Goal: Task Accomplishment & Management: Complete application form

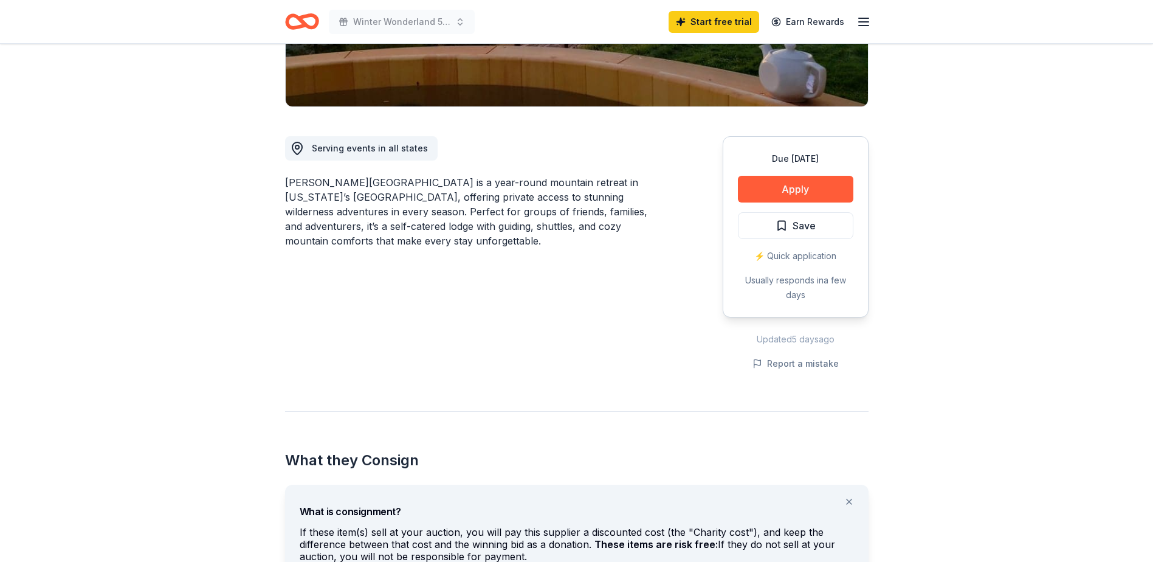
scroll to position [243, 0]
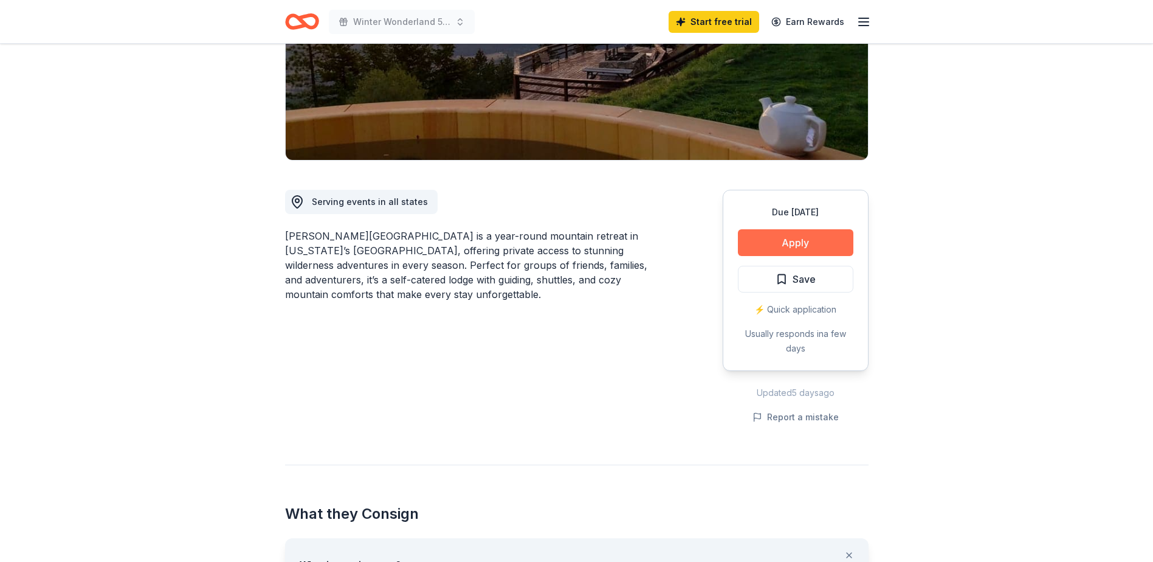
click at [834, 229] on button "Apply" at bounding box center [796, 242] width 116 height 27
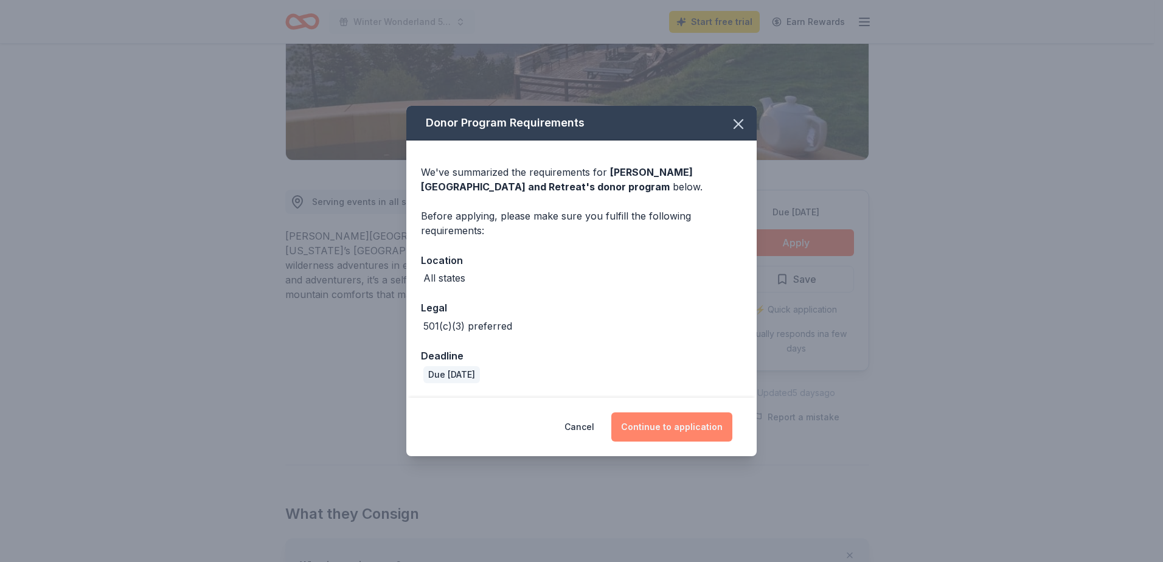
click at [699, 427] on button "Continue to application" at bounding box center [671, 426] width 121 height 29
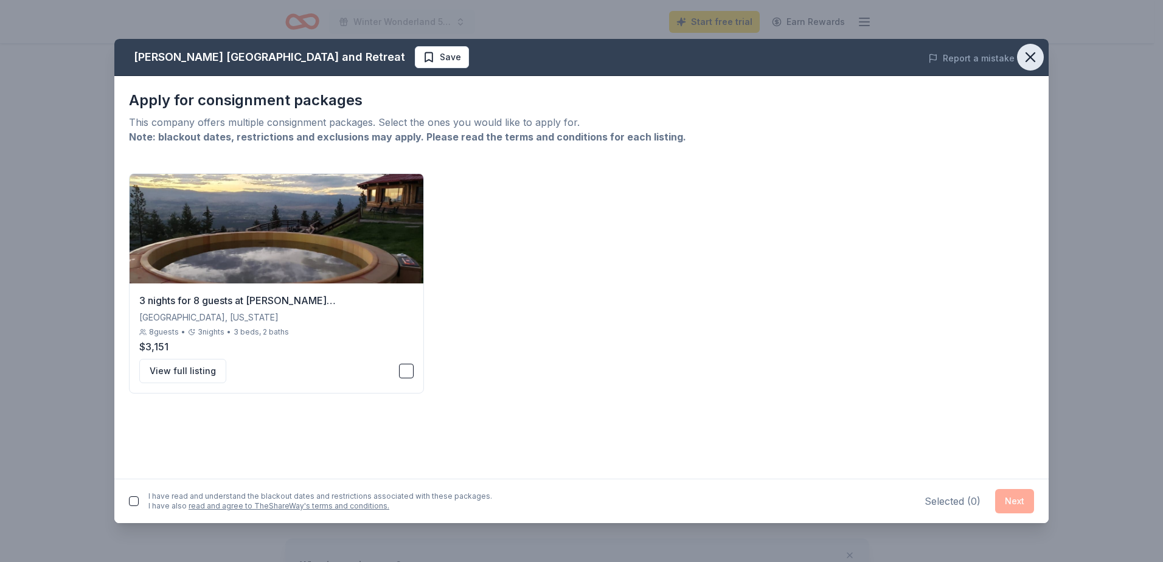
click at [1029, 55] on icon "button" at bounding box center [1029, 57] width 17 height 17
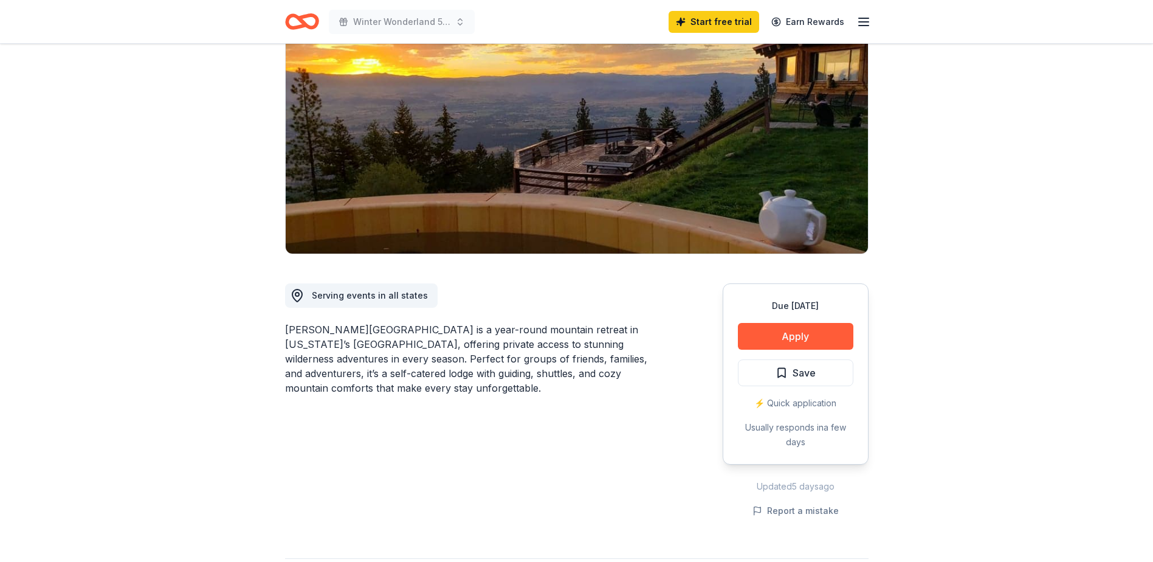
scroll to position [0, 0]
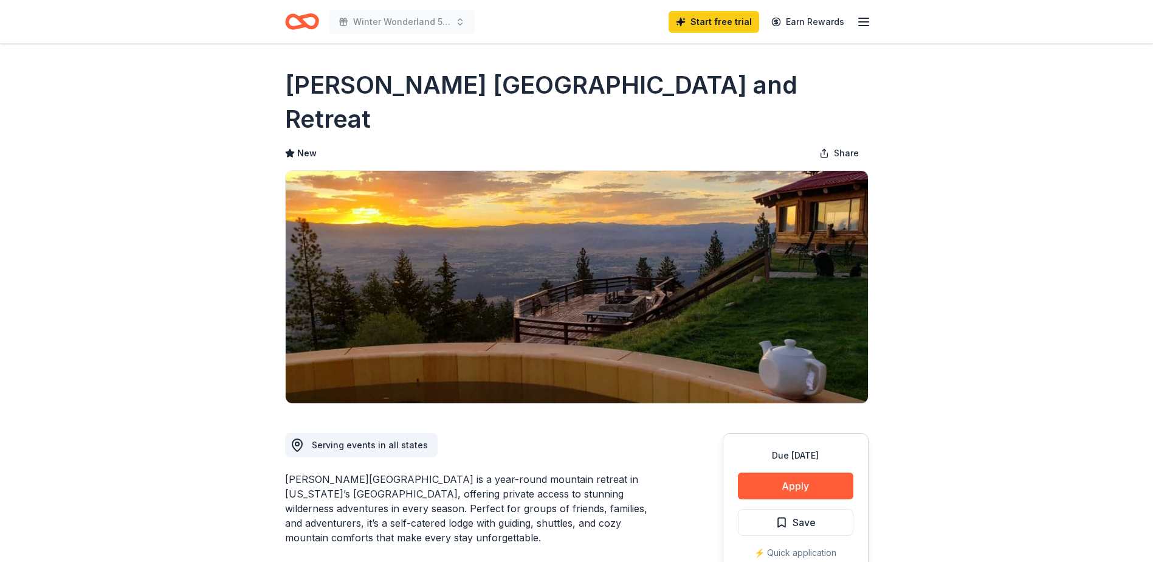
click at [309, 27] on icon "Home" at bounding box center [307, 21] width 19 height 12
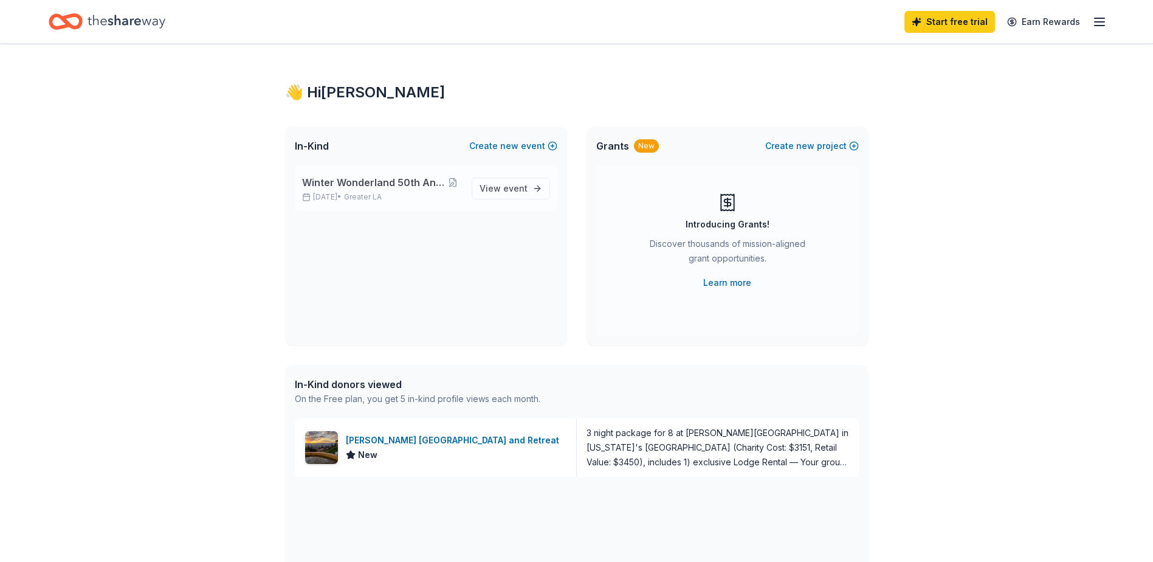
click at [381, 182] on span "Winter Wonderland 50th Anniversary Gala" at bounding box center [373, 182] width 143 height 15
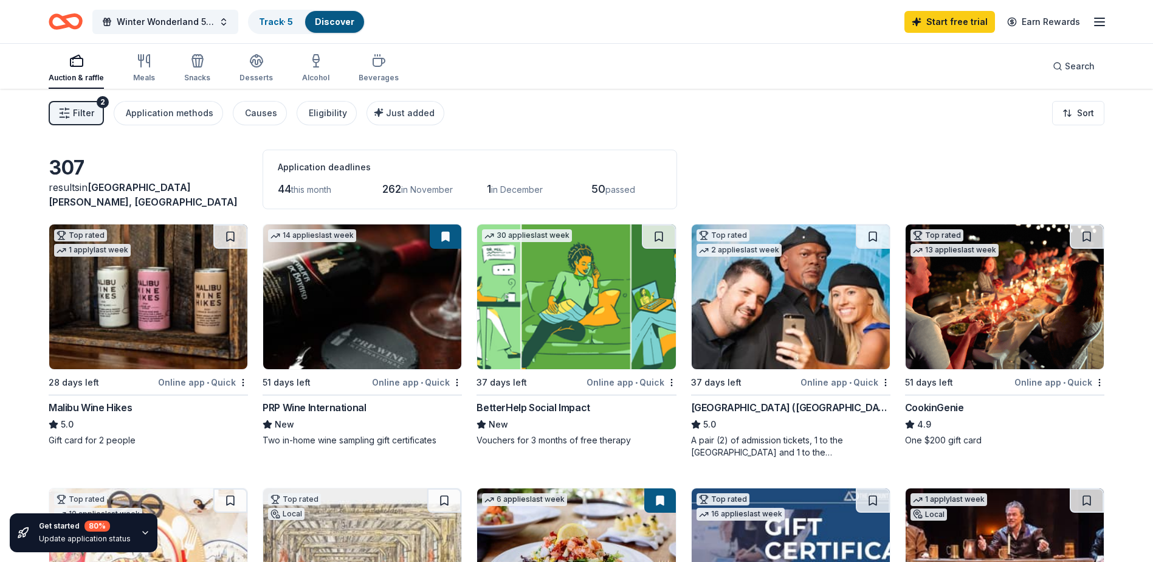
click at [108, 405] on div "Malibu Wine Hikes" at bounding box center [90, 407] width 83 height 15
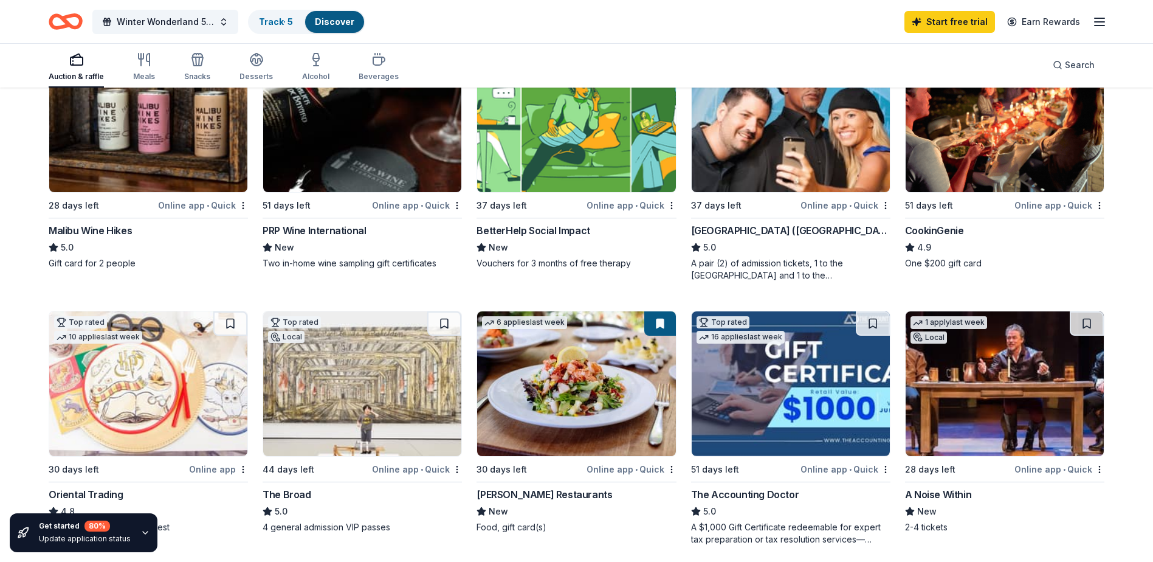
scroll to position [182, 0]
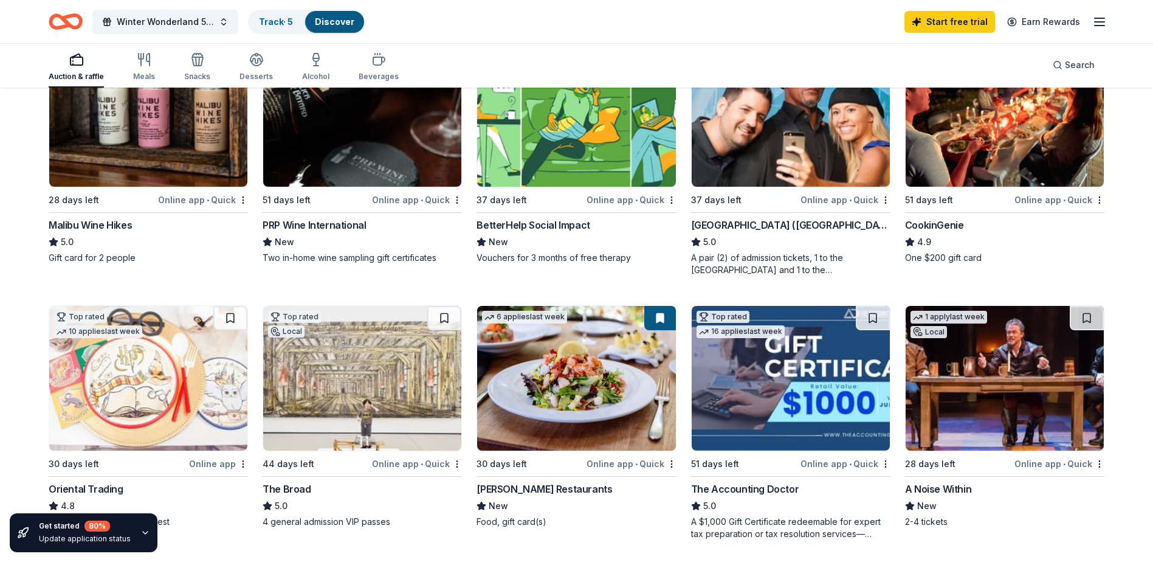
click at [953, 223] on div "CookinGenie" at bounding box center [934, 225] width 59 height 15
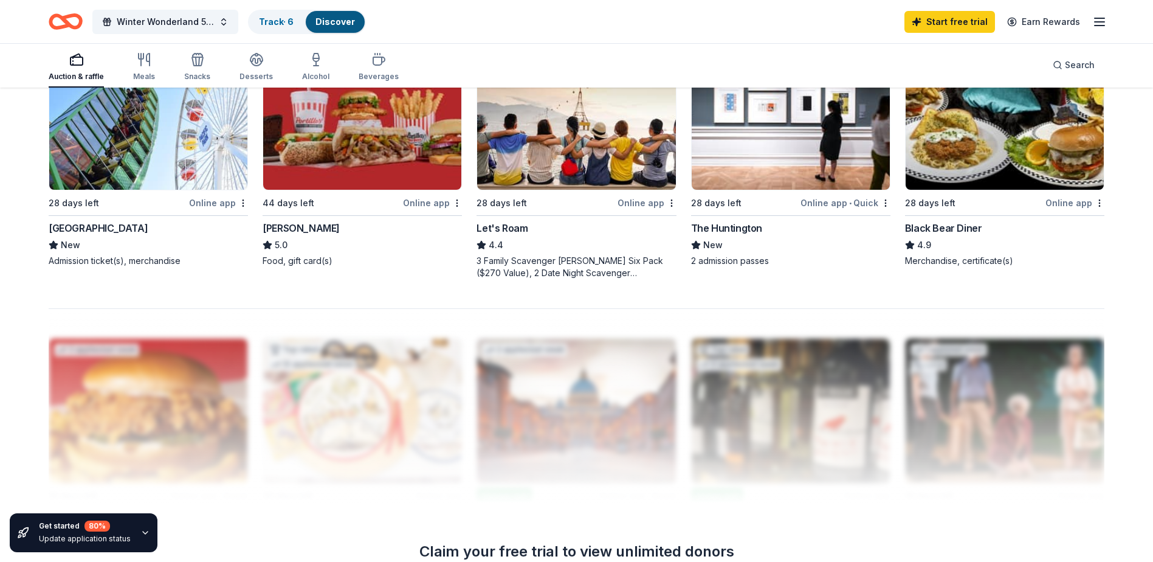
scroll to position [973, 0]
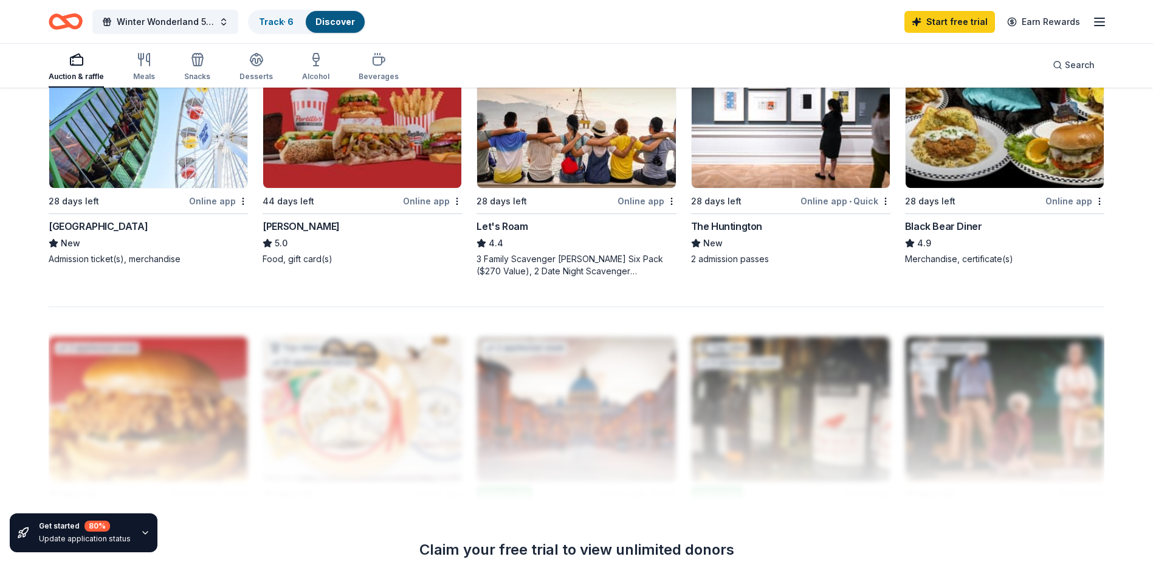
click at [950, 222] on div "Black Bear Diner" at bounding box center [943, 226] width 77 height 15
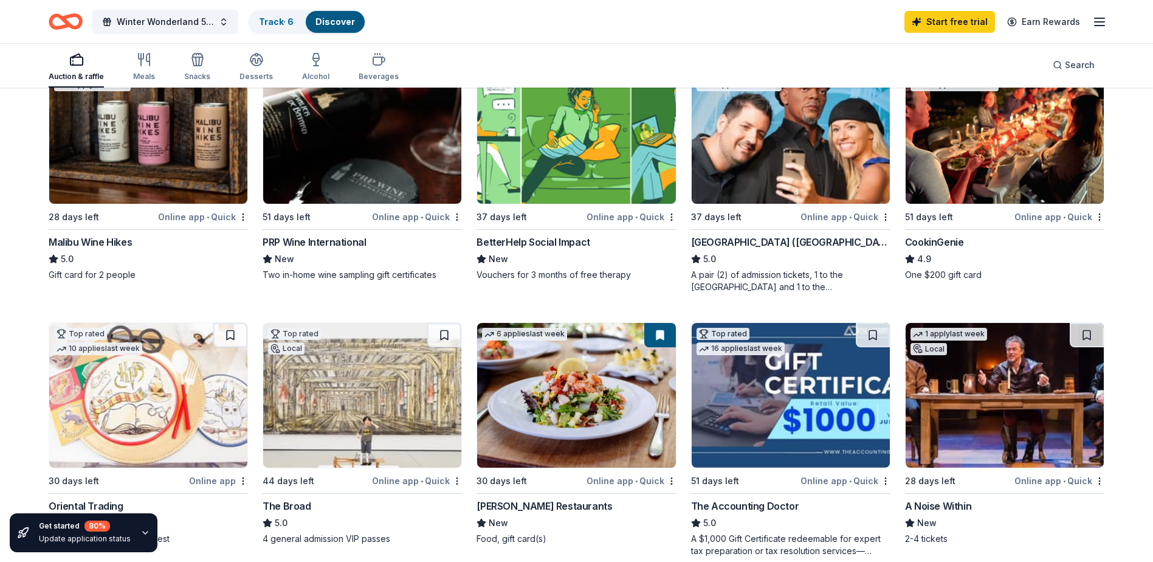
scroll to position [0, 0]
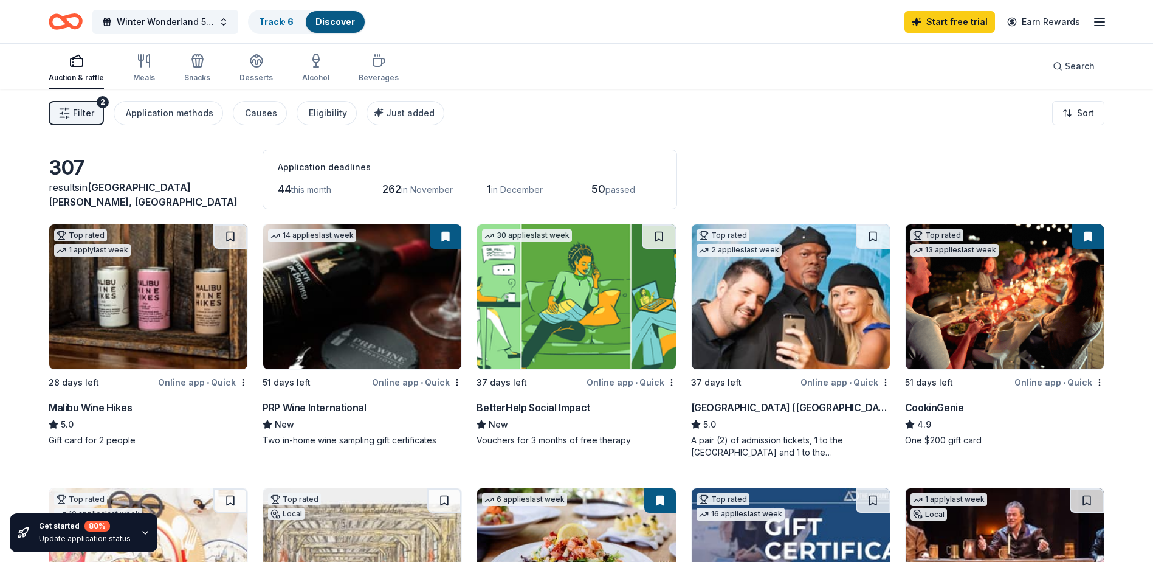
click at [85, 109] on span "Filter" at bounding box center [83, 113] width 21 height 15
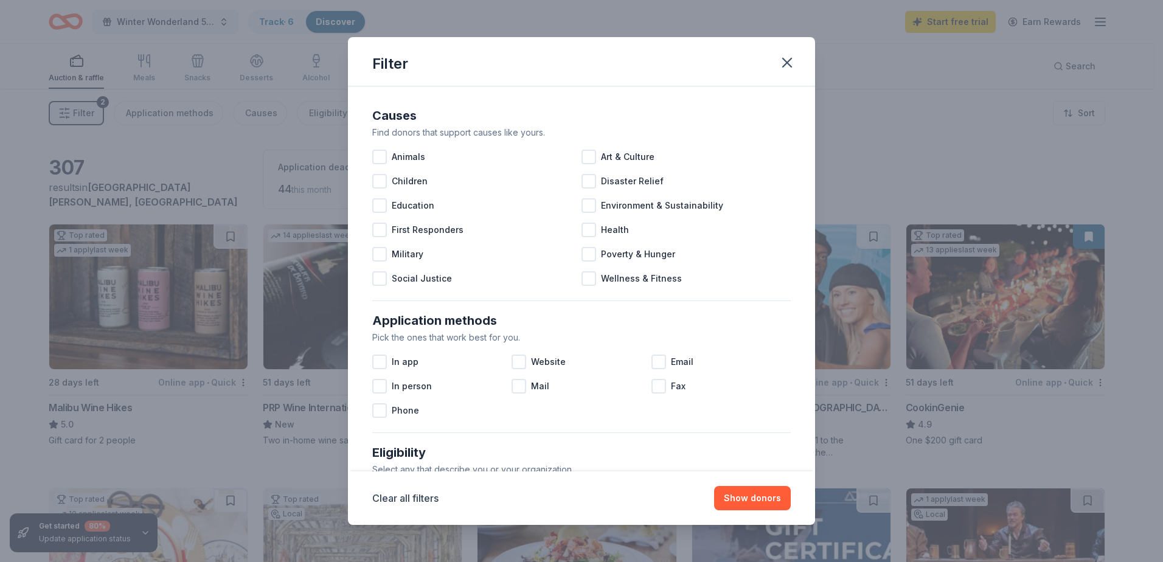
click at [165, 33] on div "Filter Causes Find donors that support causes like yours. Animals Art & Culture…" at bounding box center [581, 281] width 1163 height 562
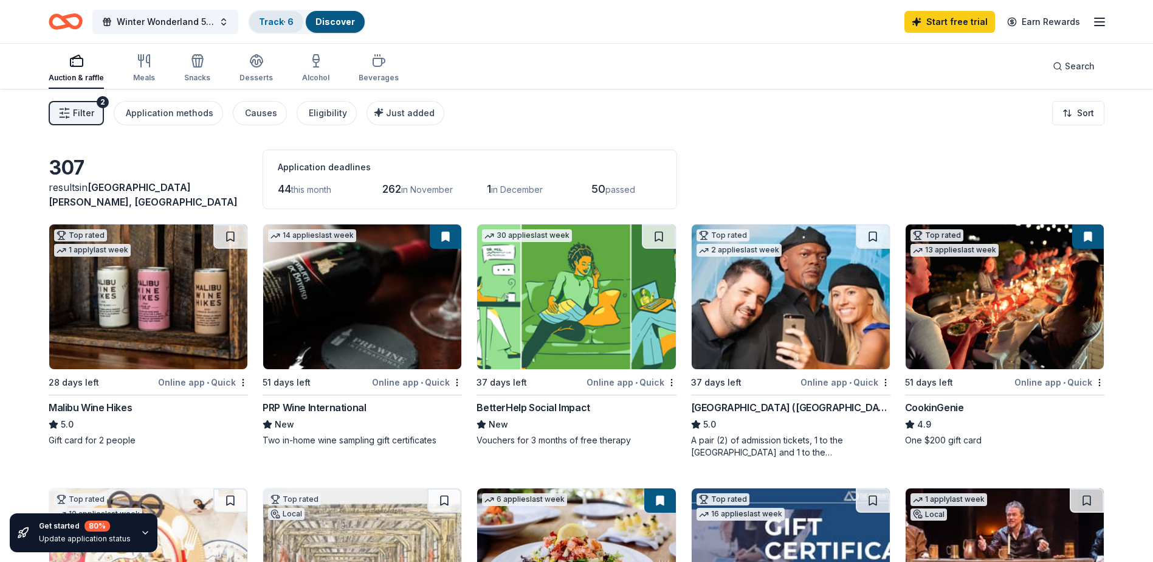
click at [287, 21] on link "Track · 6" at bounding box center [276, 21] width 35 height 10
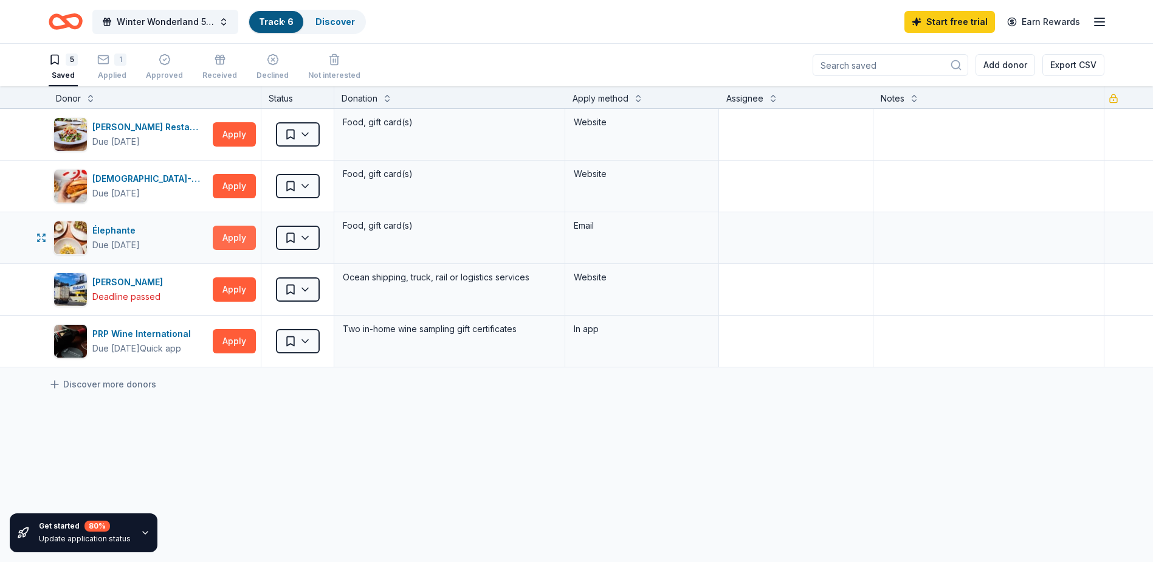
click at [231, 238] on button "Apply" at bounding box center [234, 238] width 43 height 24
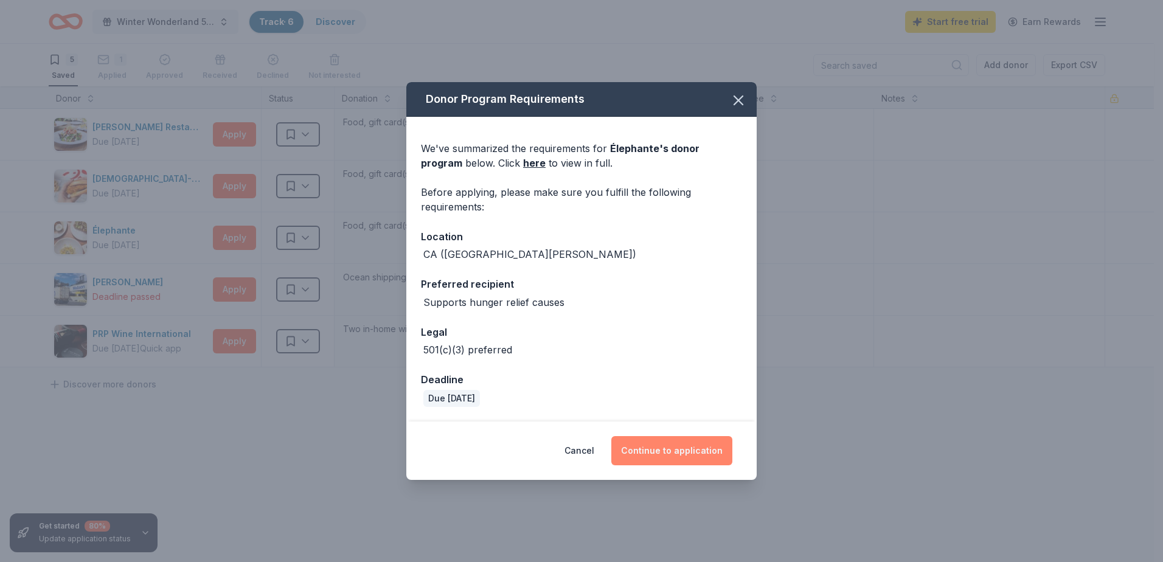
click at [644, 441] on button "Continue to application" at bounding box center [671, 450] width 121 height 29
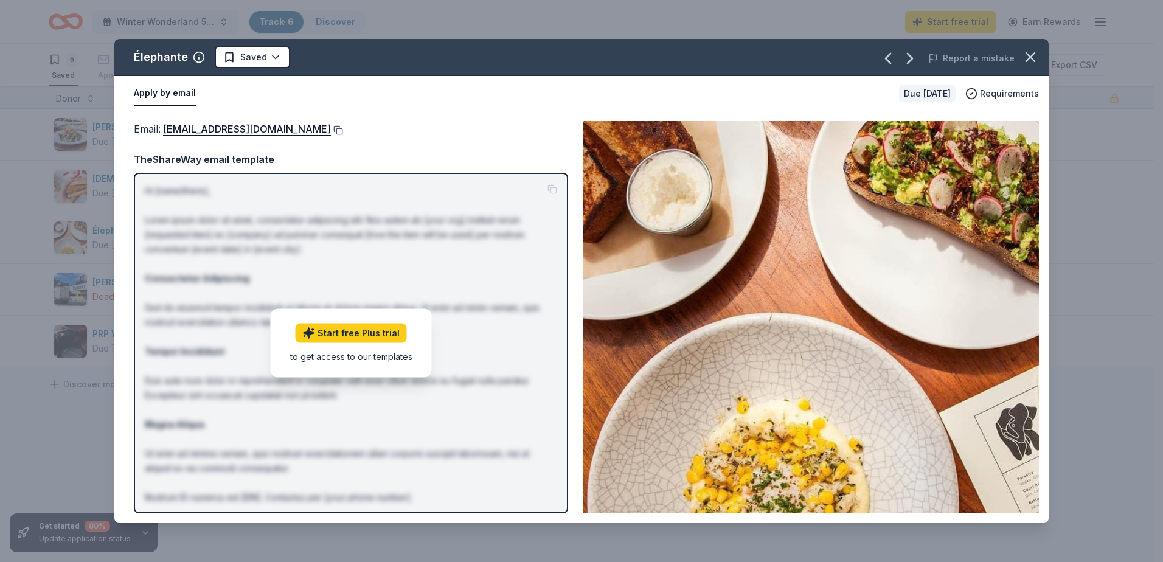
click at [331, 126] on button at bounding box center [337, 130] width 12 height 10
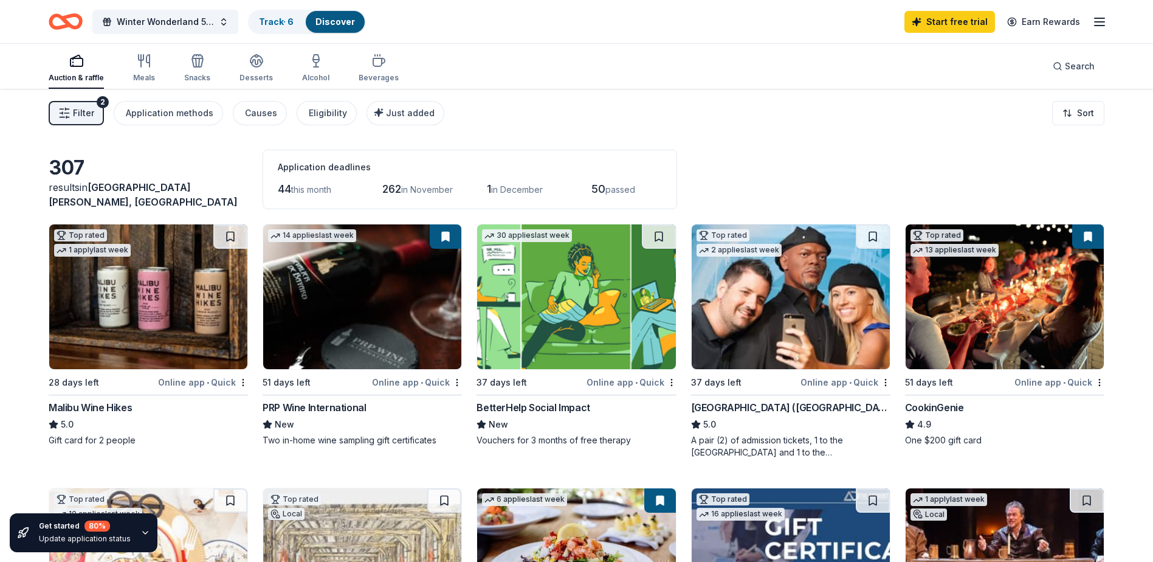
click at [82, 116] on span "Filter" at bounding box center [83, 113] width 21 height 15
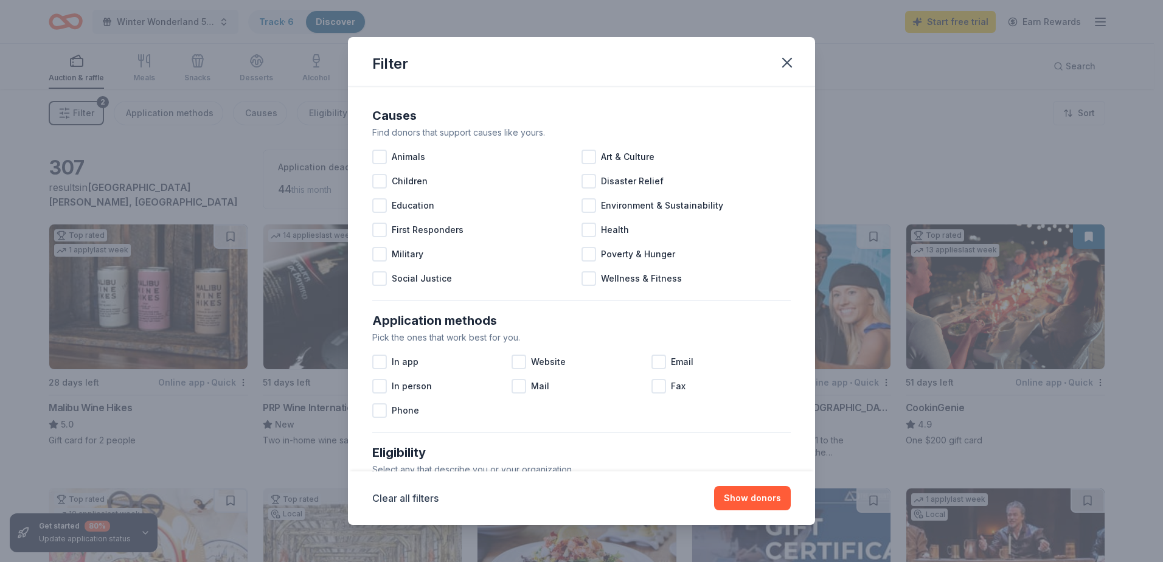
click at [69, 70] on div "Filter Causes Find donors that support causes like yours. Animals Art & Culture…" at bounding box center [581, 281] width 1163 height 562
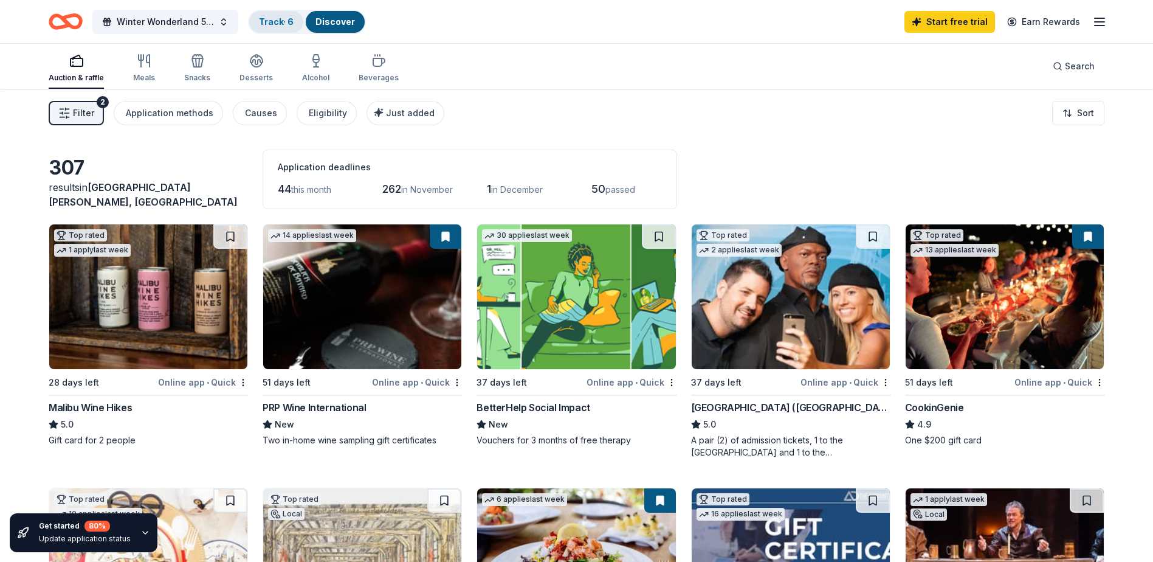
click at [280, 18] on link "Track · 6" at bounding box center [276, 21] width 35 height 10
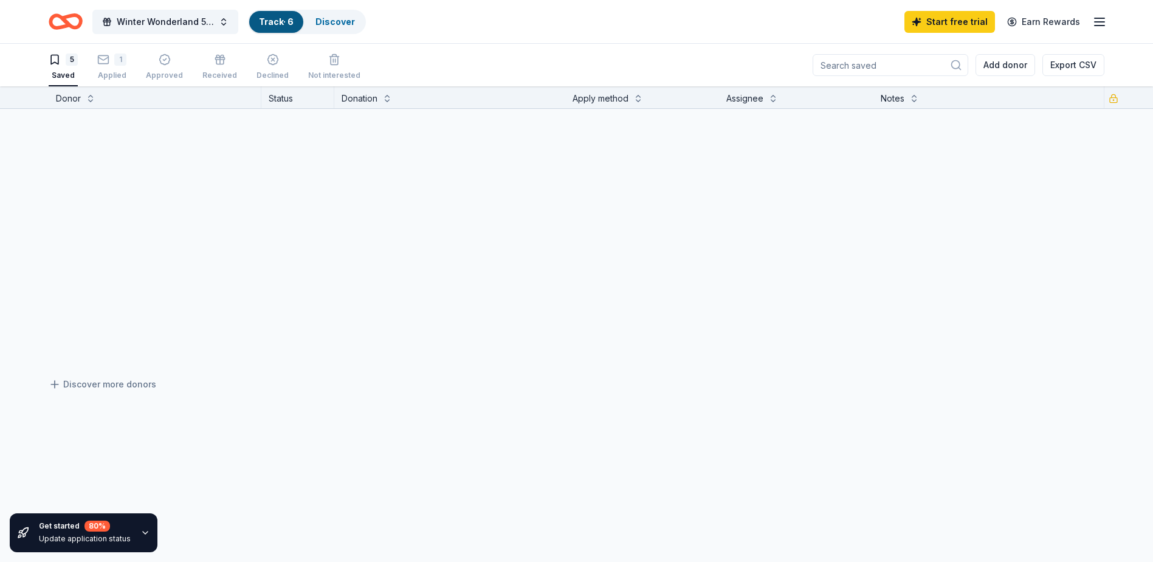
click at [277, 17] on link "Track · 6" at bounding box center [276, 21] width 35 height 10
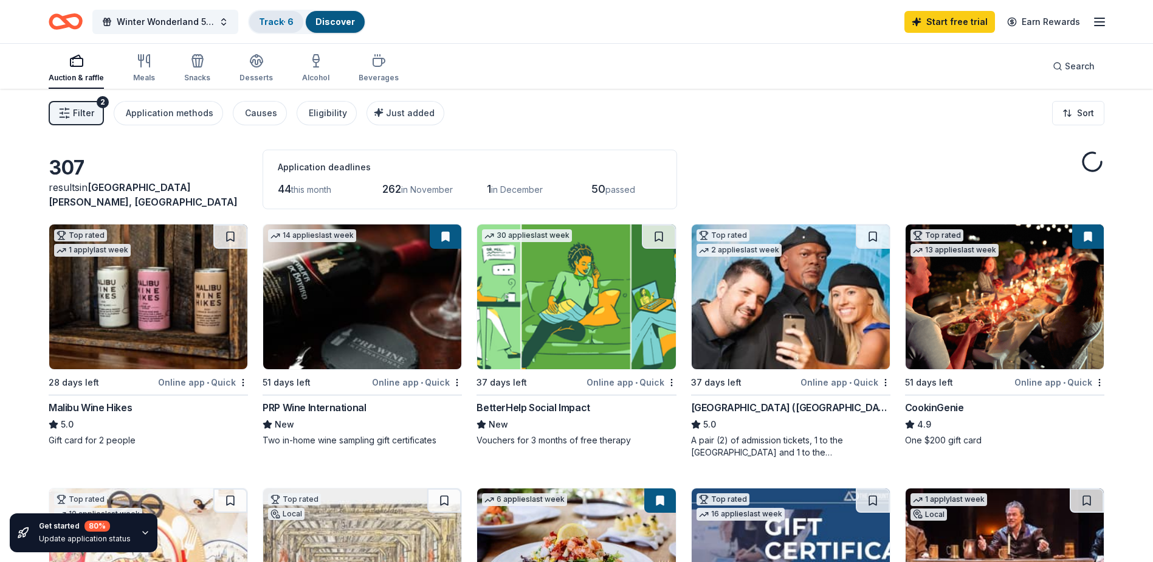
click at [272, 26] on link "Track · 6" at bounding box center [276, 21] width 35 height 10
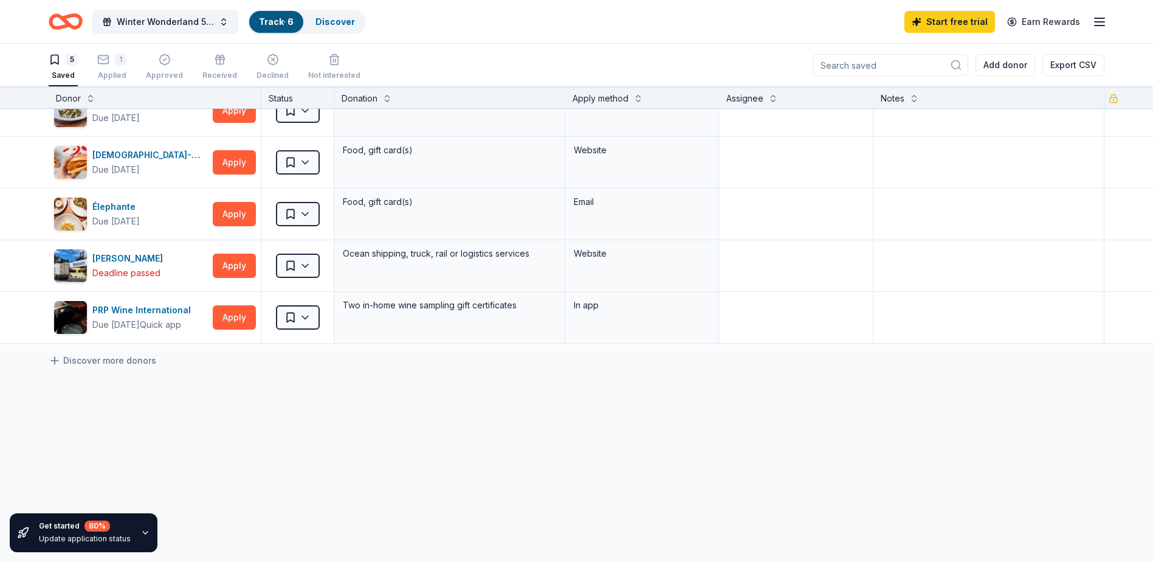
scroll to position [33, 0]
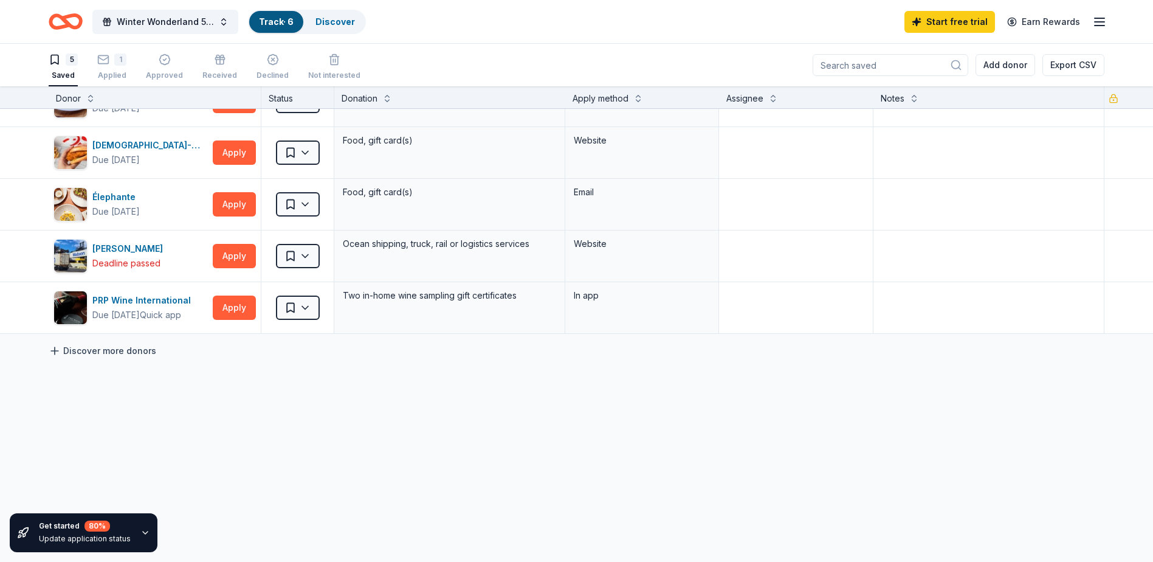
click at [130, 348] on link "Discover more donors" at bounding box center [103, 351] width 108 height 15
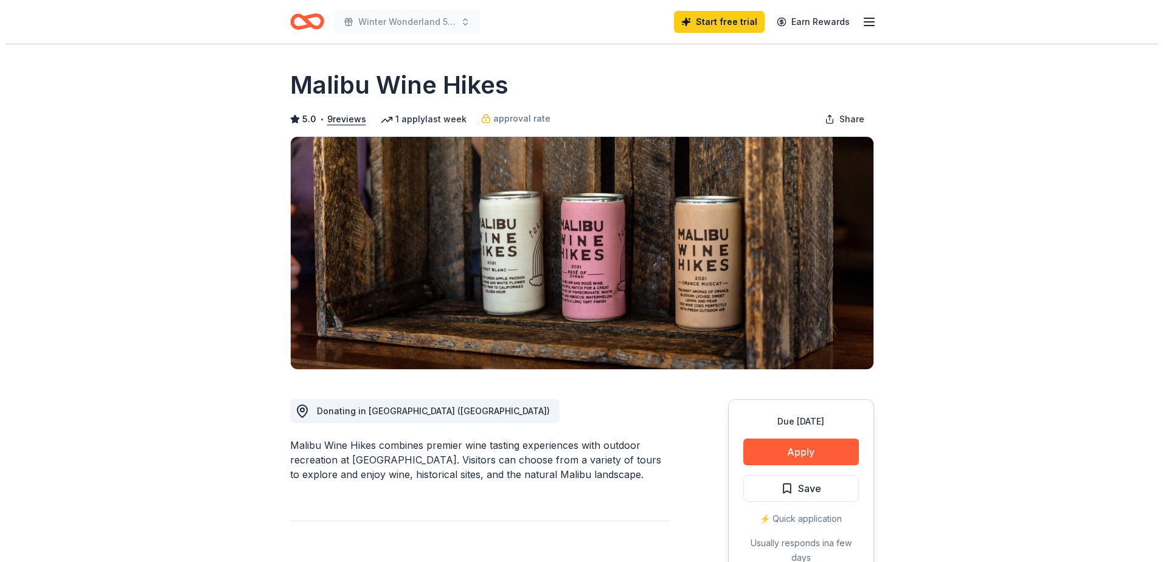
scroll to position [182, 0]
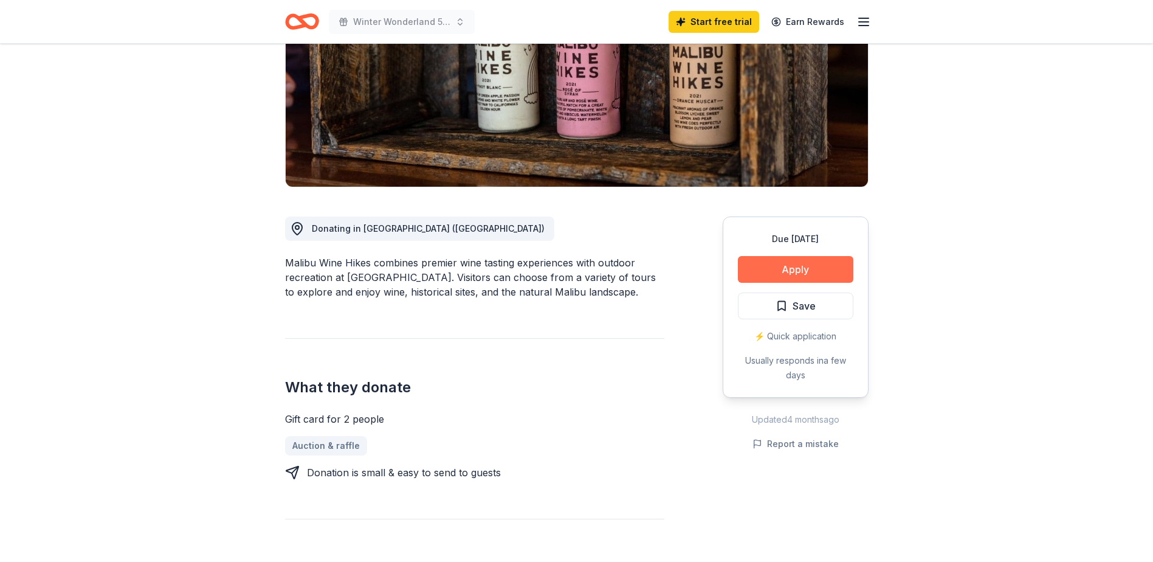
click at [847, 268] on button "Apply" at bounding box center [796, 269] width 116 height 27
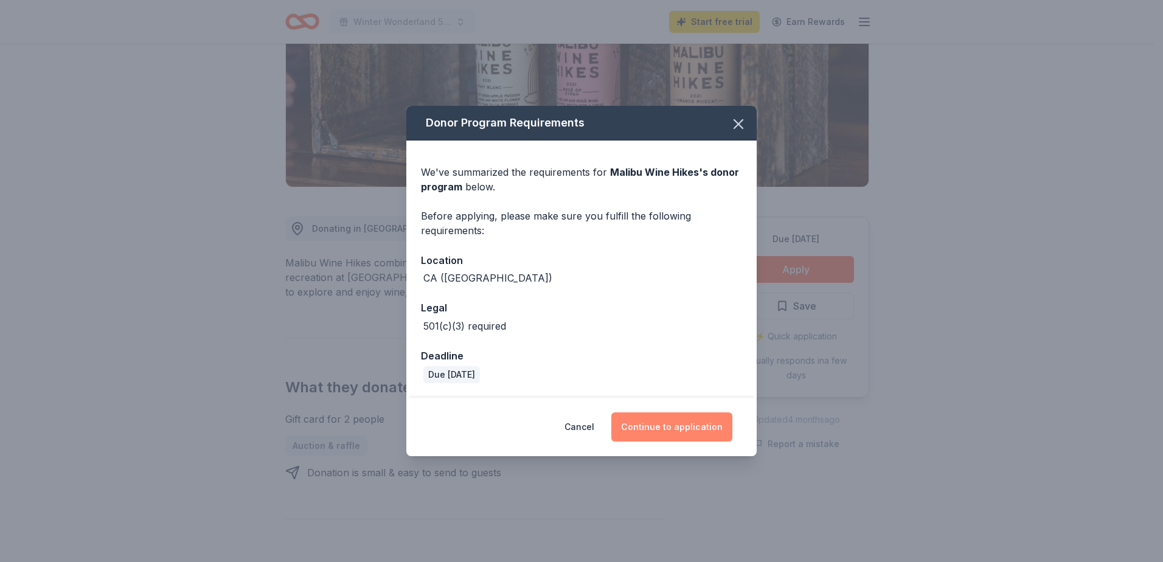
click at [665, 426] on button "Continue to application" at bounding box center [671, 426] width 121 height 29
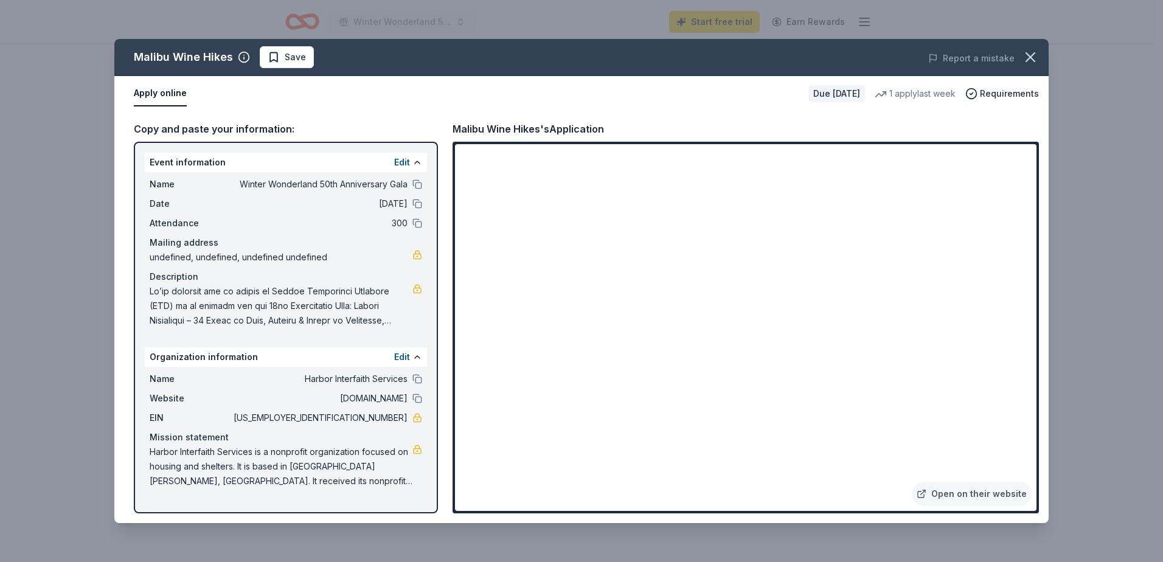
click at [877, 529] on div "Malibu Wine Hikes Save Report a mistake Apply online Due in 28 days 1 apply las…" at bounding box center [581, 281] width 1163 height 562
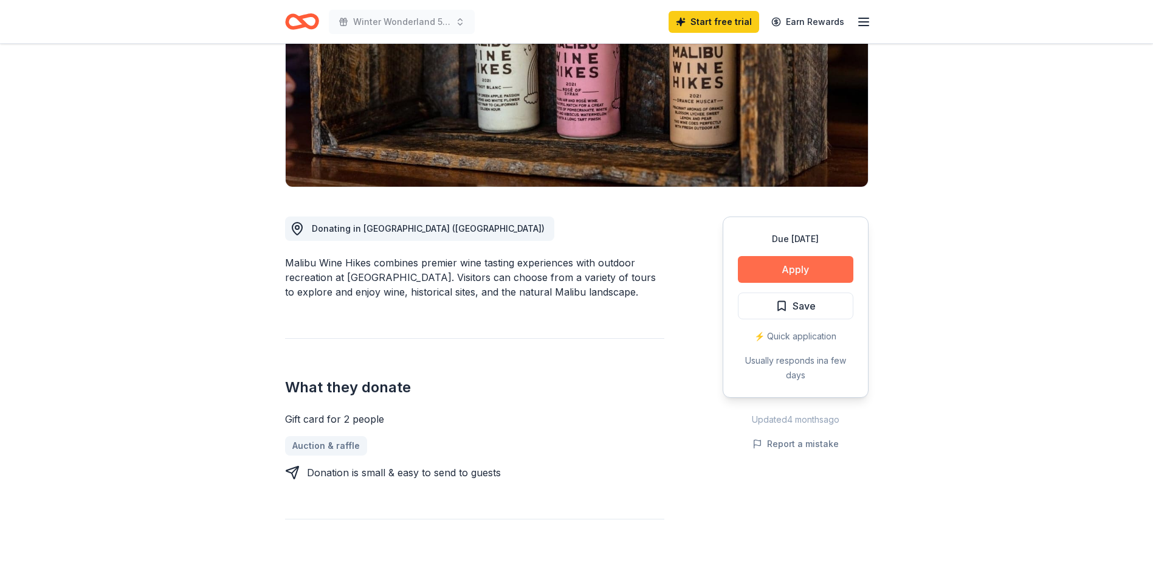
click at [811, 264] on button "Apply" at bounding box center [796, 269] width 116 height 27
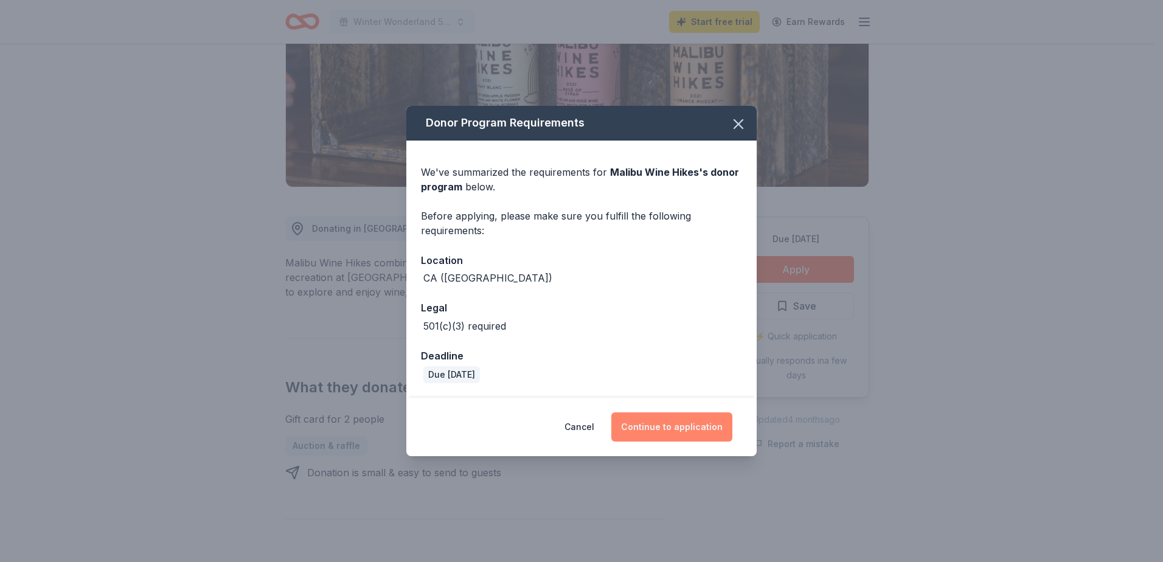
click at [686, 422] on button "Continue to application" at bounding box center [671, 426] width 121 height 29
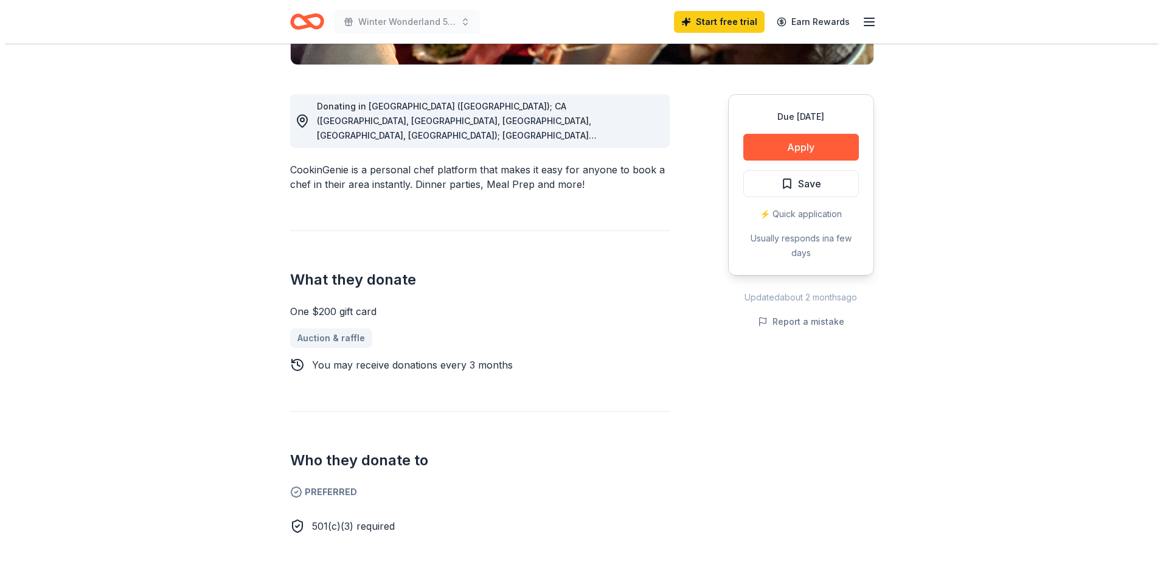
scroll to position [304, 0]
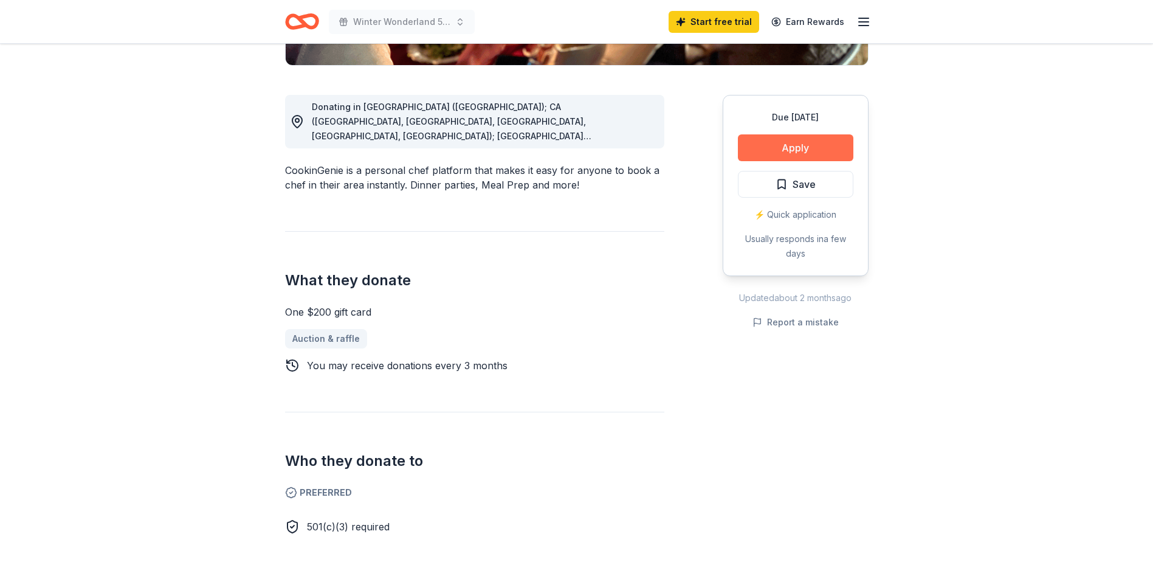
click at [824, 145] on button "Apply" at bounding box center [796, 147] width 116 height 27
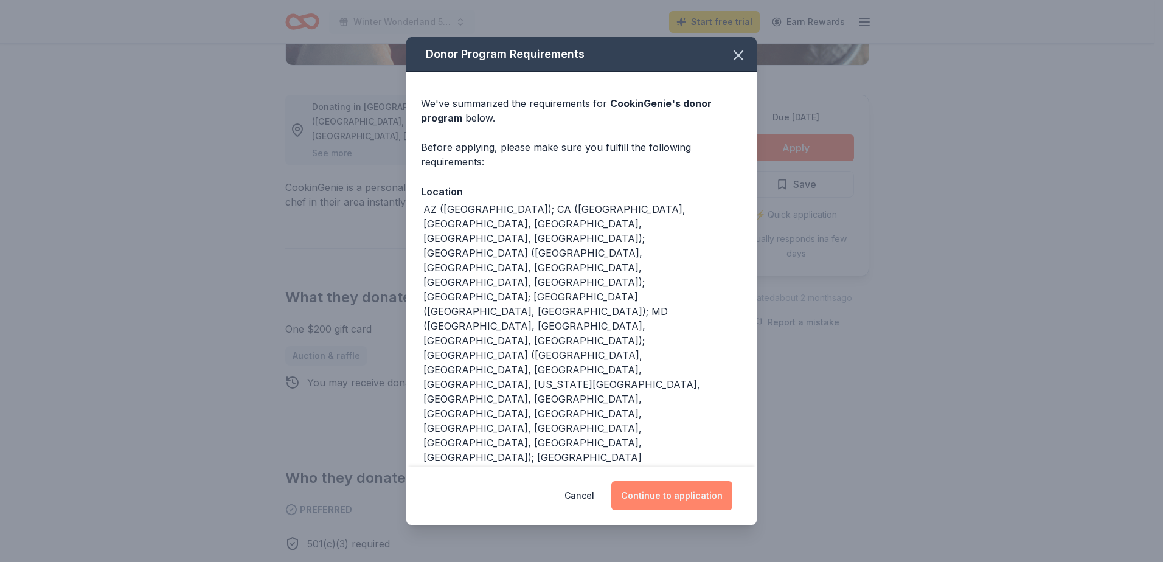
click at [664, 496] on button "Continue to application" at bounding box center [671, 495] width 121 height 29
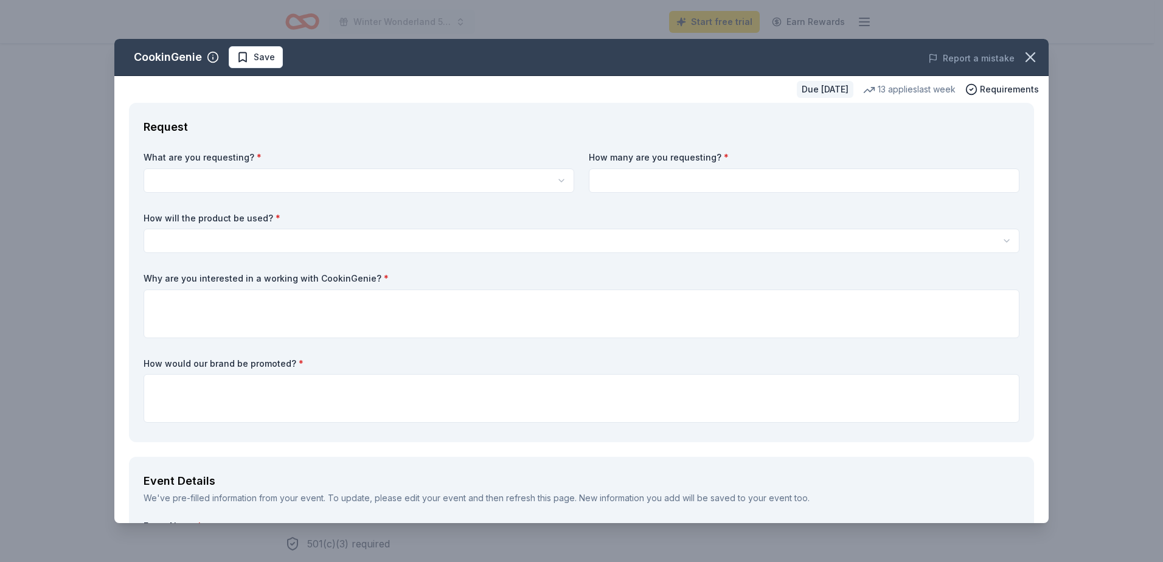
scroll to position [0, 0]
click at [219, 181] on html "Winter Wonderland 50th Anniversary Gala Start free trial Earn Rewards Due in 51…" at bounding box center [581, 281] width 1163 height 562
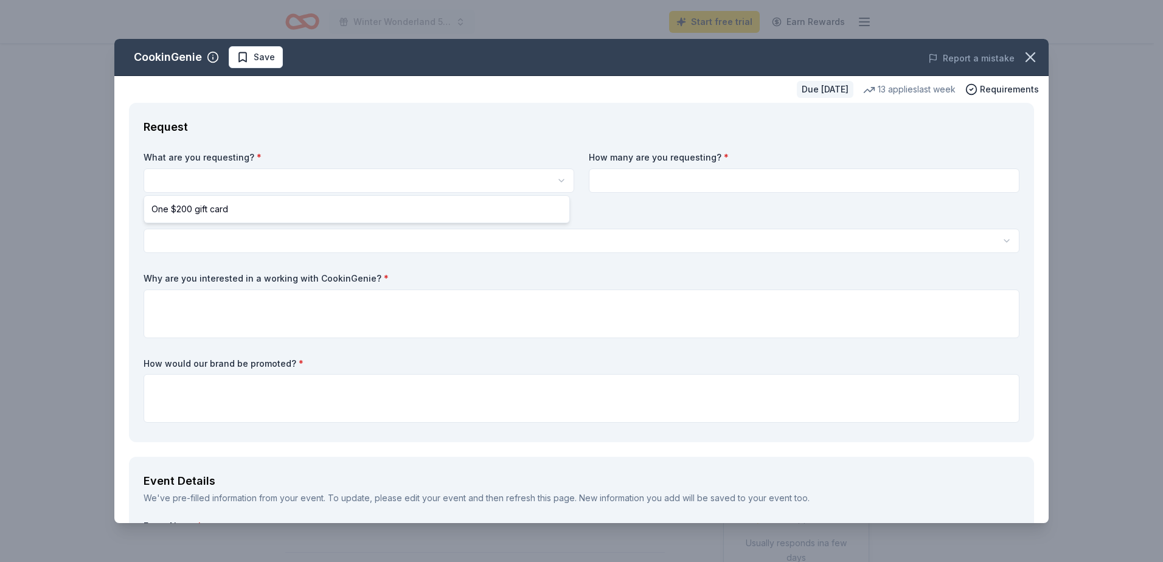
select select "One $200 gift card"
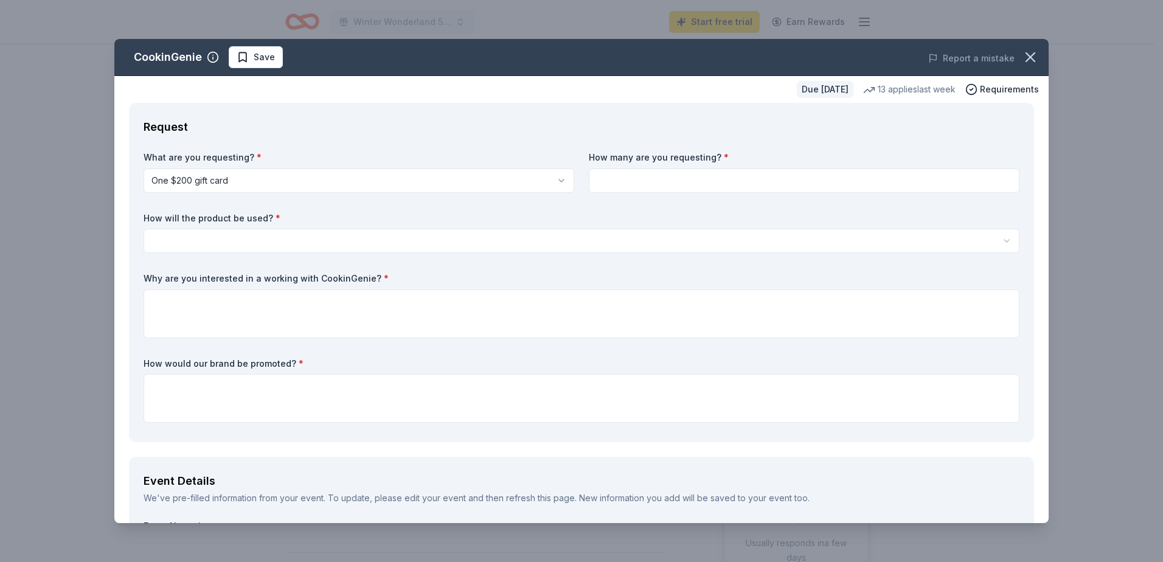
click at [217, 241] on html "Winter Wonderland 50th Anniversary Gala Start free trial Earn Rewards Due in 51…" at bounding box center [581, 281] width 1163 height 562
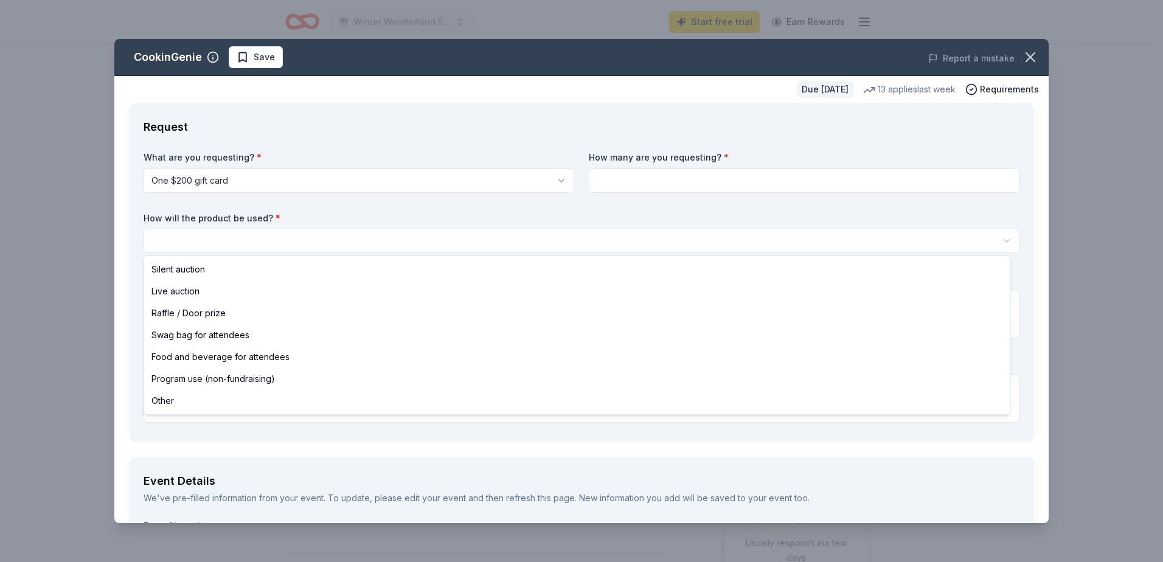
select select "liveAuction"
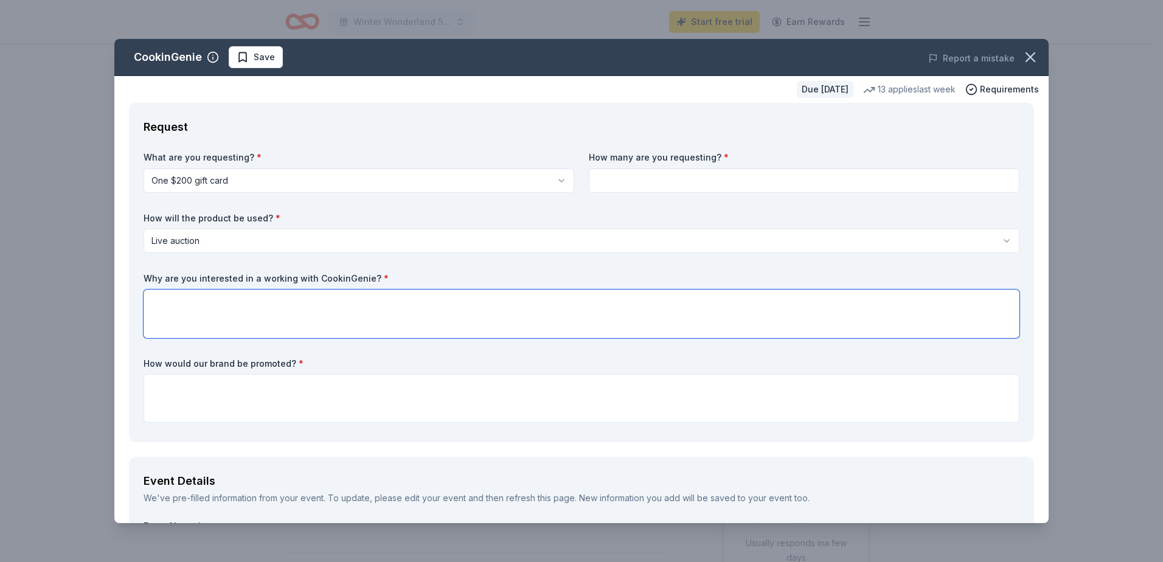
click at [193, 319] on textarea at bounding box center [581, 313] width 876 height 49
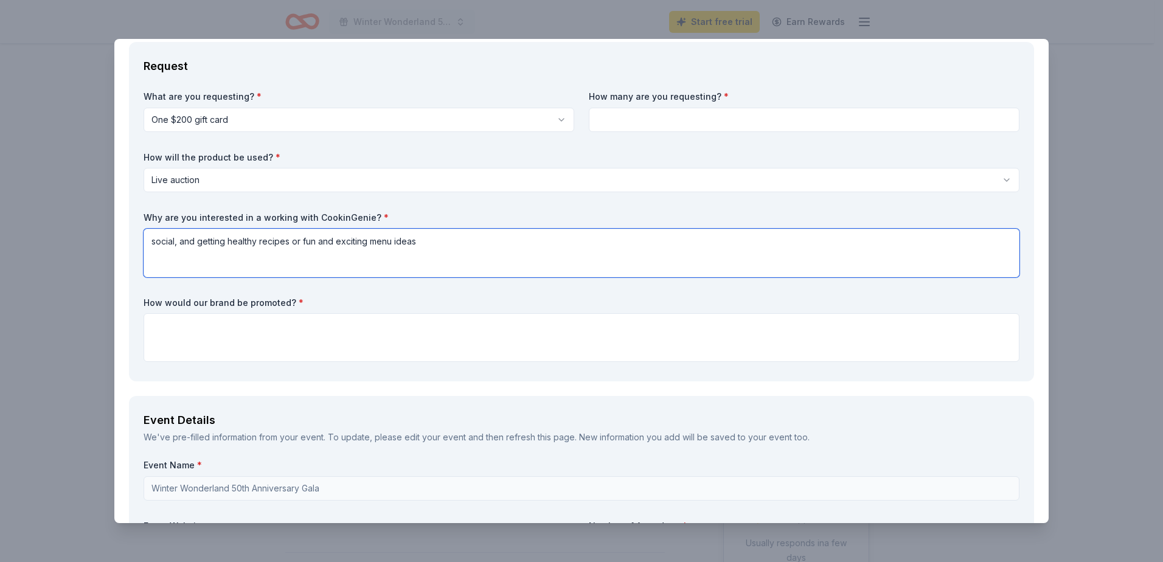
type textarea "social, and getting healthy recipes or fun and exciting menu ideas"
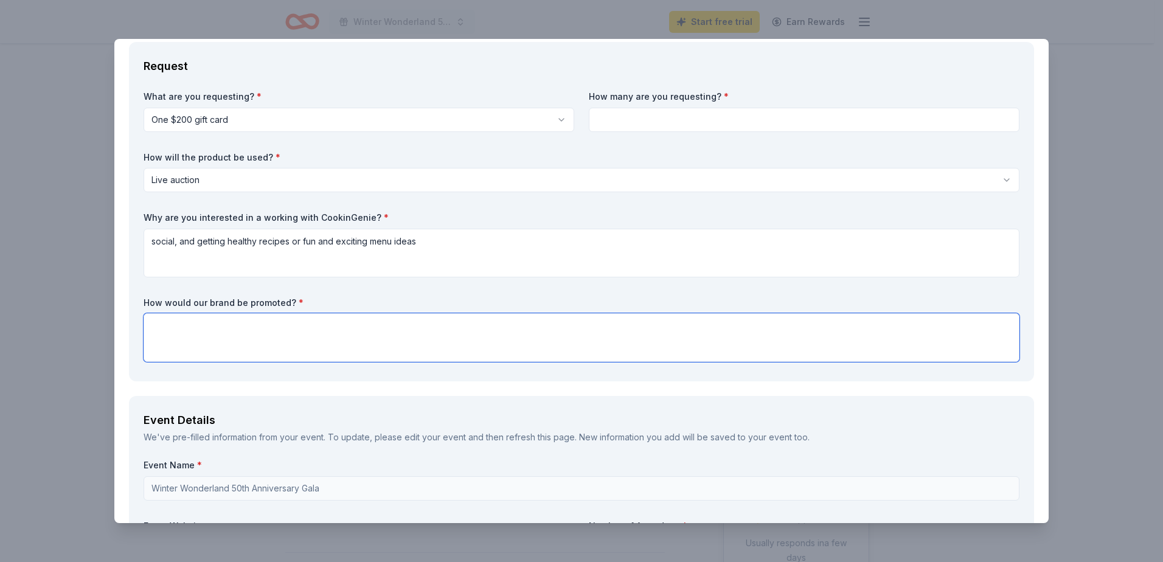
click at [301, 322] on textarea at bounding box center [581, 337] width 876 height 49
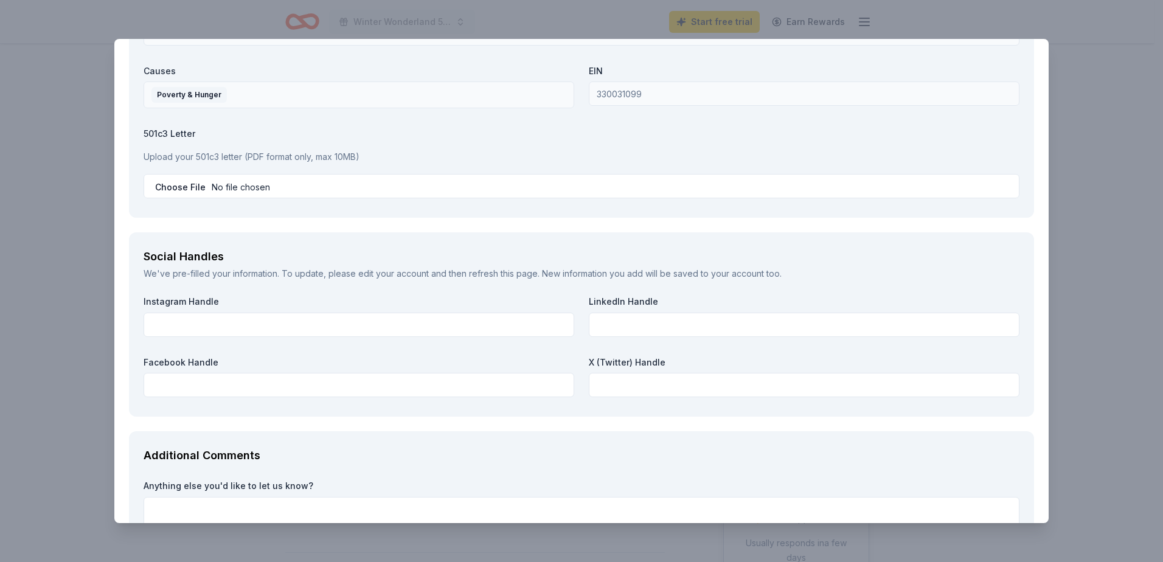
scroll to position [1338, 0]
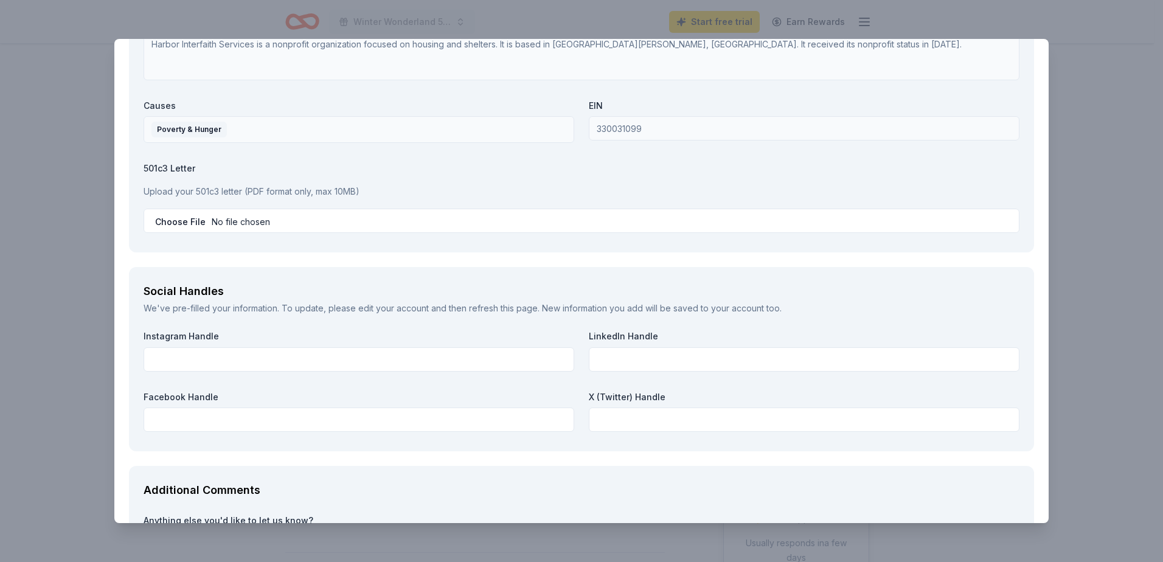
type textarea "on our social media, and programs"
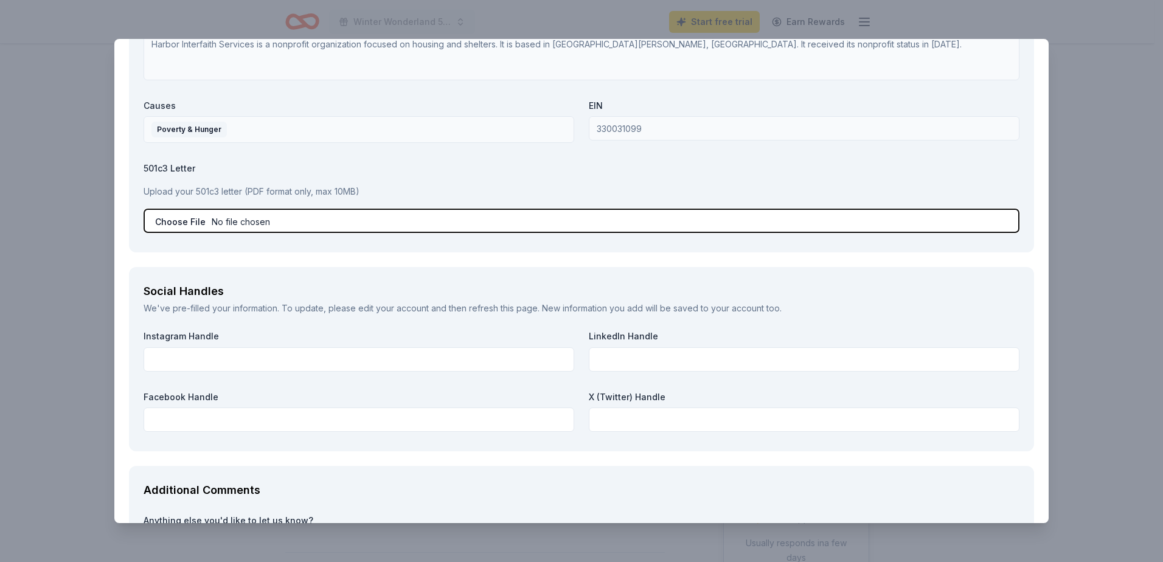
click at [224, 220] on input "file" at bounding box center [581, 221] width 876 height 24
type input "C:\fakepath\IRS 501(c)(3) Tax-Exempt Determination Letter.pdf"
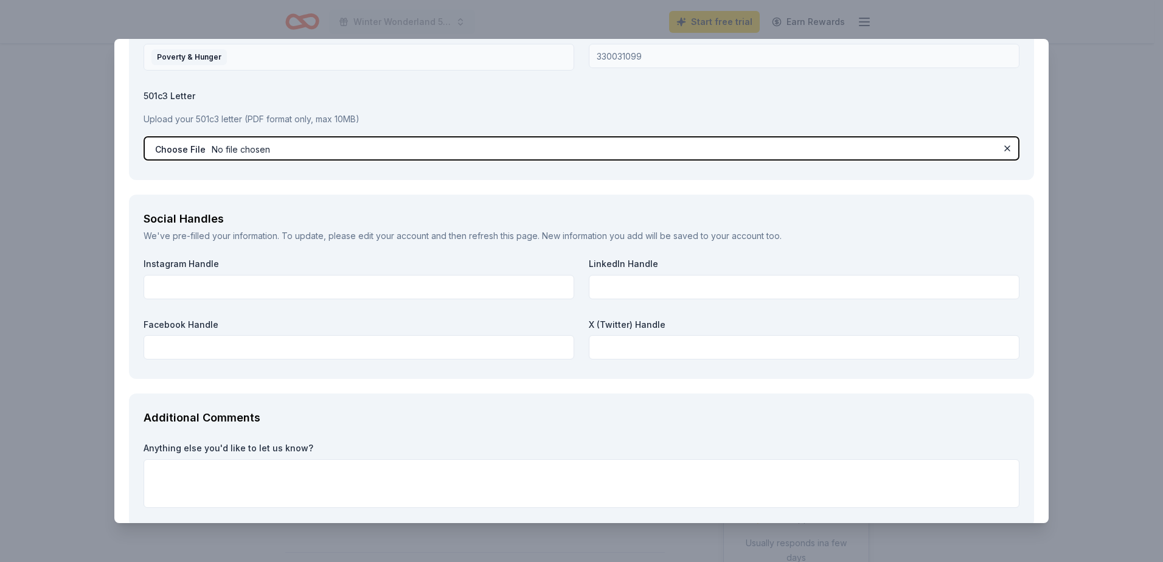
scroll to position [1477, 0]
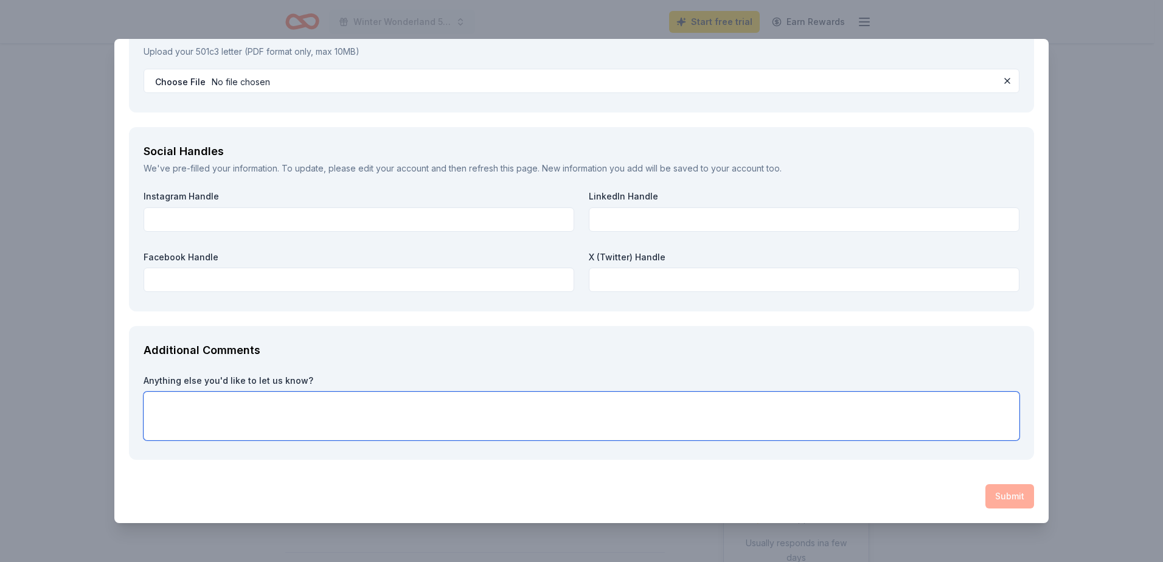
click at [276, 407] on textarea at bounding box center [581, 416] width 876 height 49
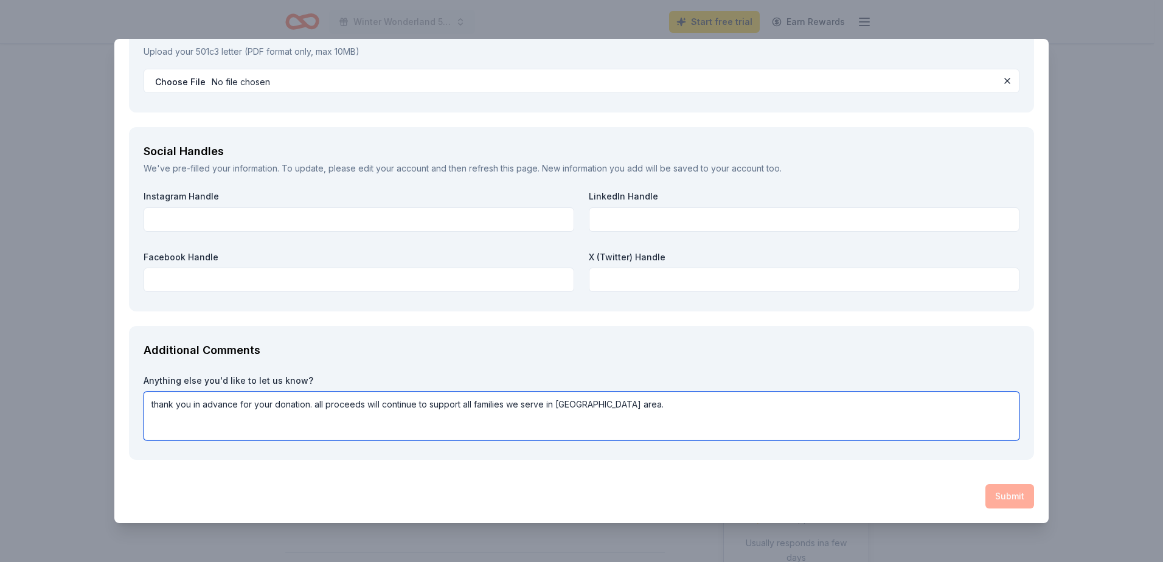
type textarea "thank you in advance for your donation. all proceeds will continue to support a…"
click at [935, 446] on div "Additional Comments Anything else you'd like to let us know? thank you in advan…" at bounding box center [581, 393] width 905 height 134
drag, startPoint x: 1030, startPoint y: 503, endPoint x: 1018, endPoint y: 503, distance: 12.2
click at [1017, 502] on div "Submit" at bounding box center [581, 496] width 905 height 24
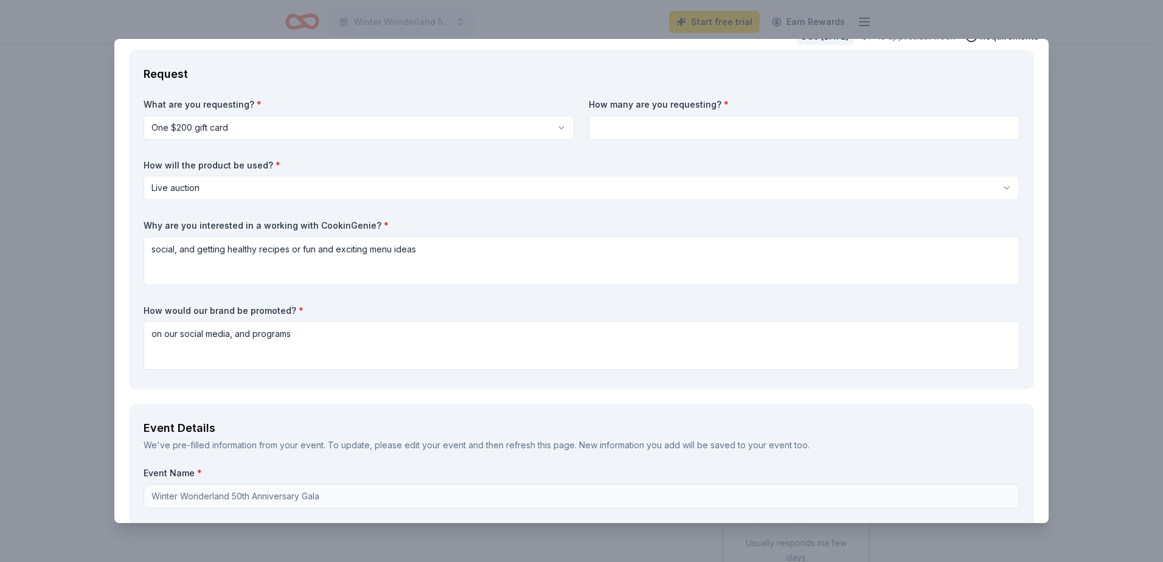
scroll to position [0, 0]
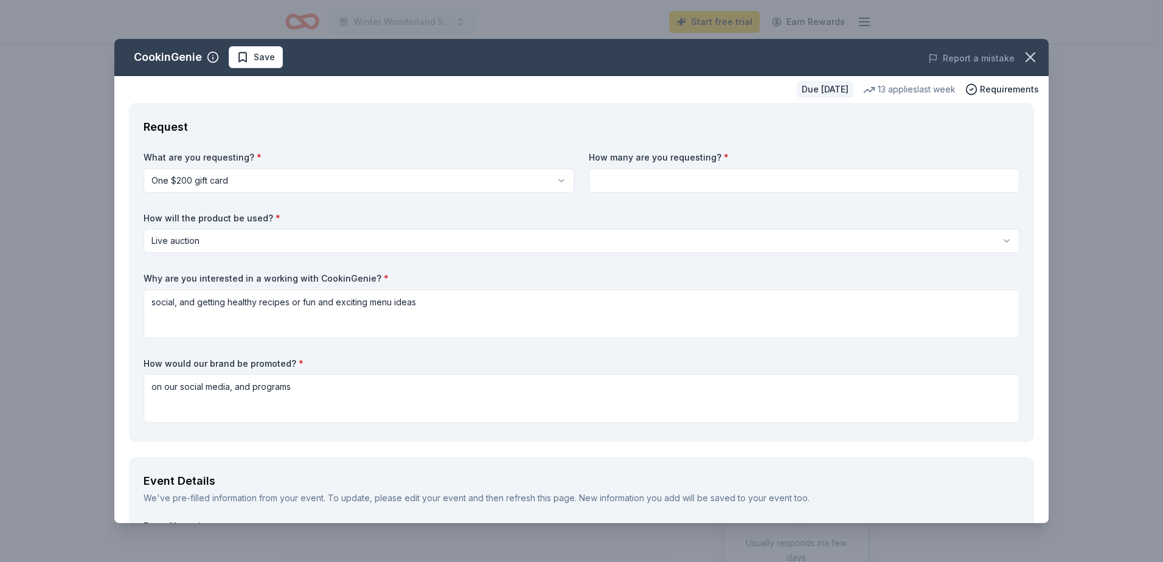
click at [672, 179] on input at bounding box center [804, 180] width 430 height 24
type input "1"
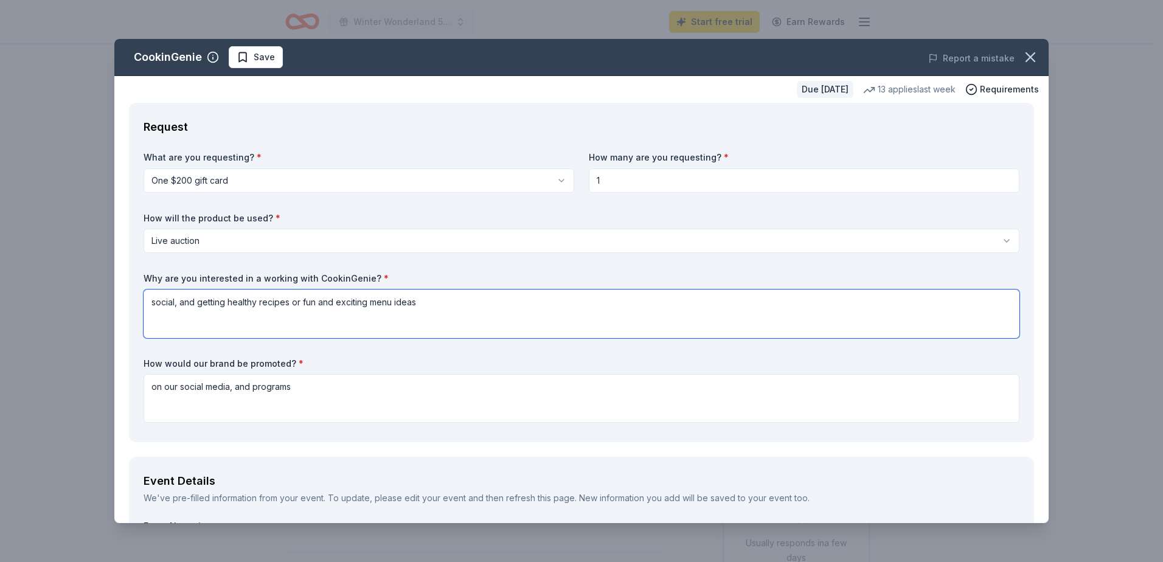
click at [631, 292] on textarea "social, and getting healthy recipes or fun and exciting menu ideas" at bounding box center [581, 313] width 876 height 49
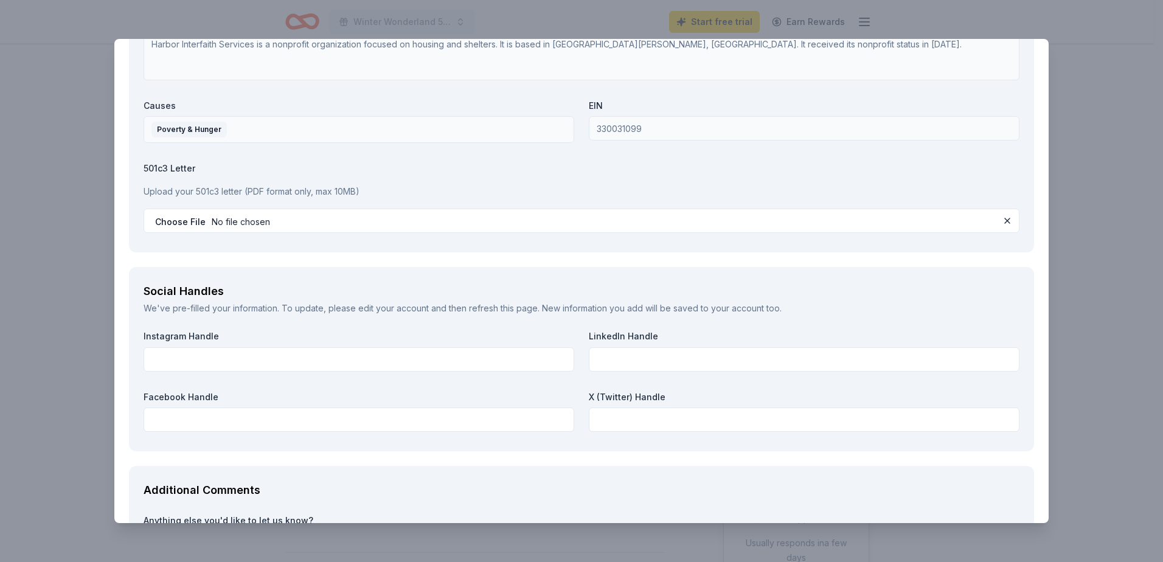
scroll to position [1477, 0]
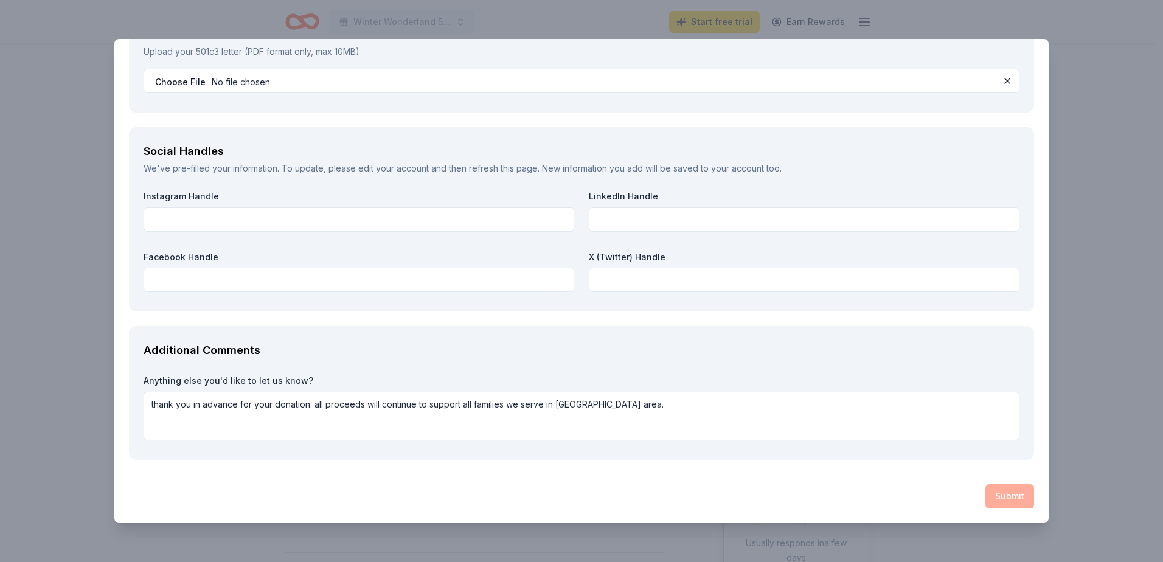
click at [1010, 499] on div "Submit" at bounding box center [581, 496] width 905 height 24
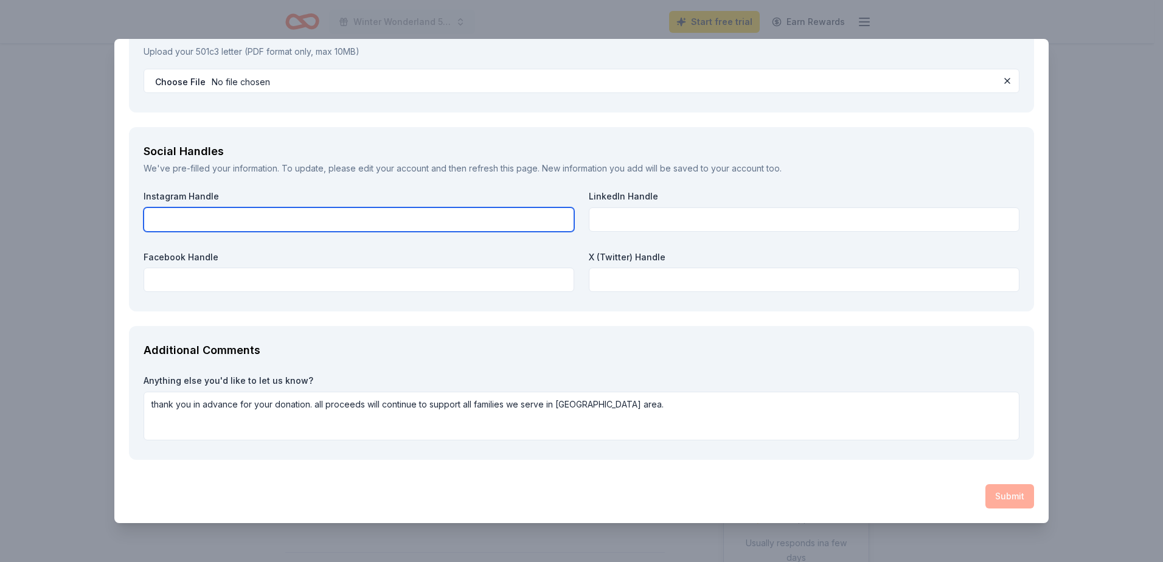
click at [187, 216] on input "text" at bounding box center [358, 219] width 430 height 24
type input "harbor interfaith"
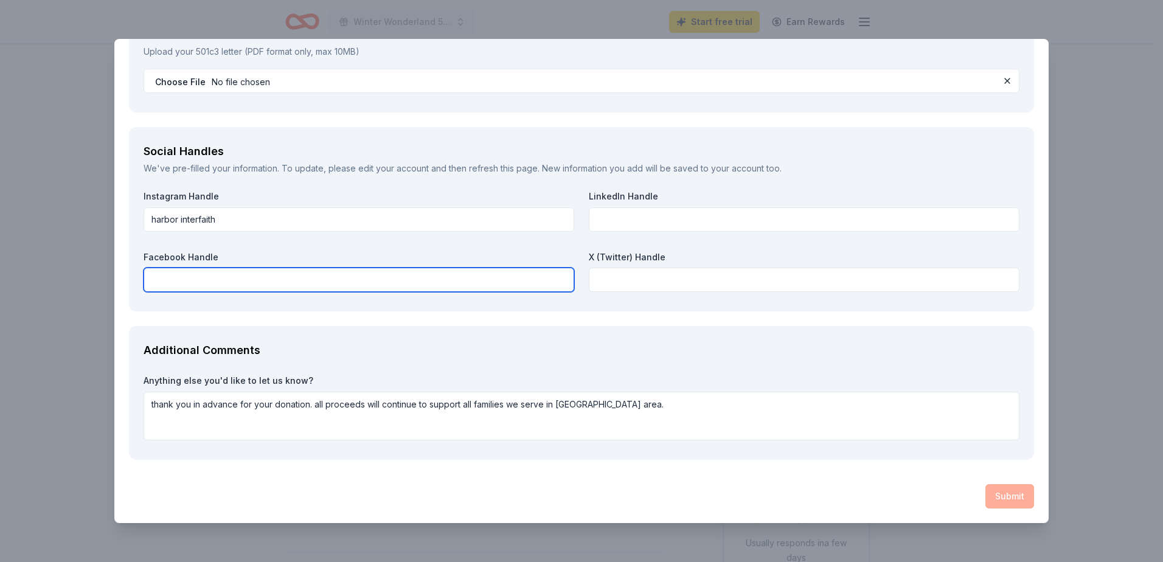
click at [181, 274] on input "text" at bounding box center [358, 280] width 430 height 24
type input "harbor interfaith"
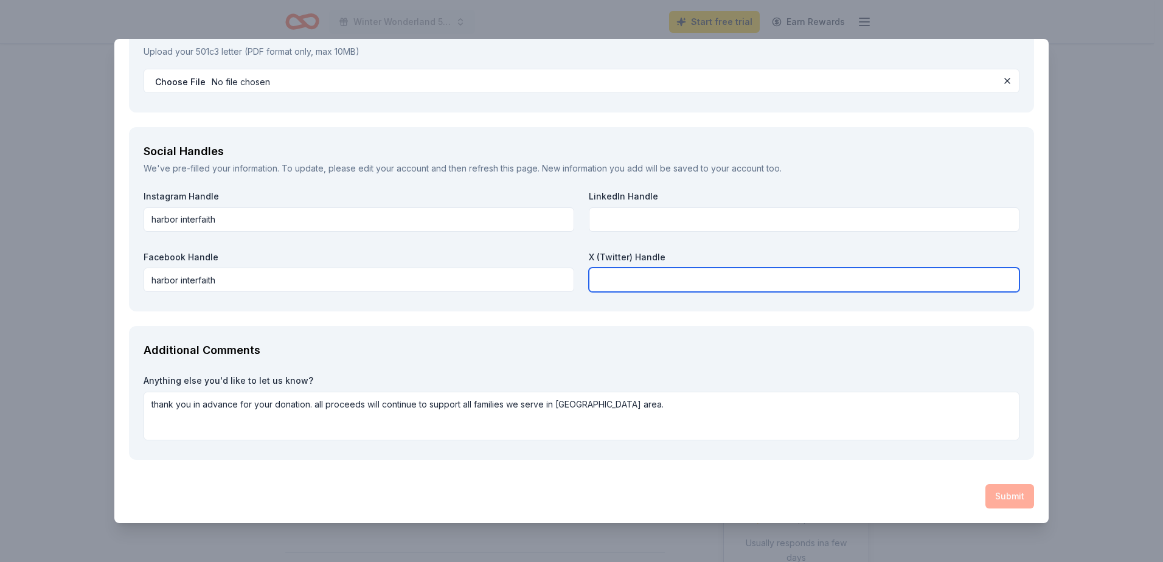
click at [626, 276] on input "text" at bounding box center [804, 280] width 430 height 24
type input "na"
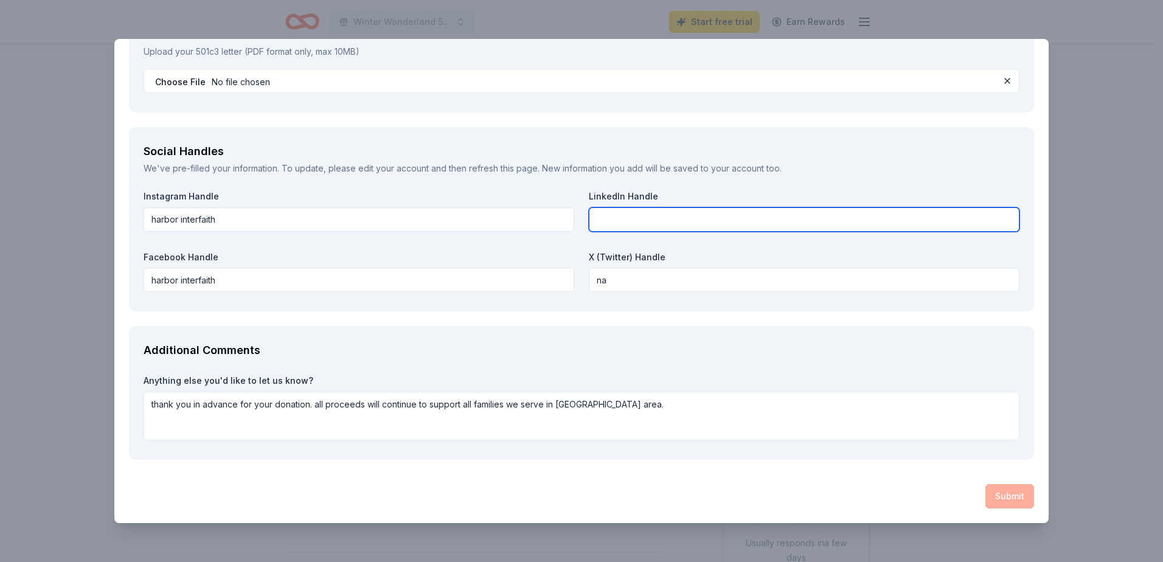
click at [657, 216] on input "text" at bounding box center [804, 219] width 430 height 24
type input "n"
type input "harbor interfaith"
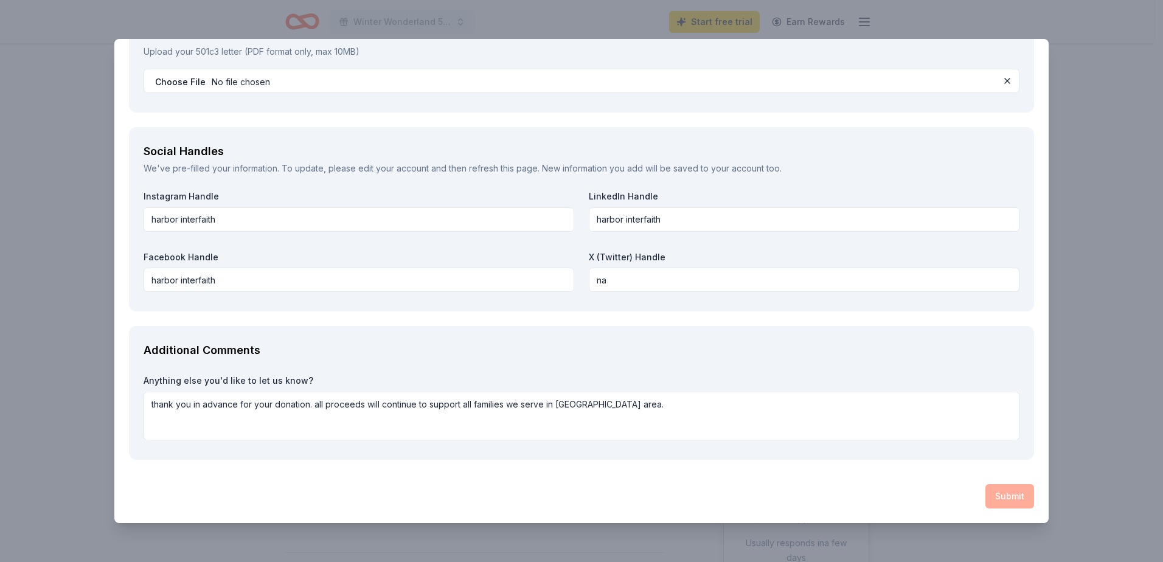
click at [745, 373] on div "Additional Comments Anything else you'd like to let us know? thank you in advan…" at bounding box center [581, 393] width 905 height 134
click at [998, 494] on div "Submit" at bounding box center [581, 496] width 905 height 24
drag, startPoint x: 445, startPoint y: 435, endPoint x: 453, endPoint y: 418, distance: 18.8
click at [445, 437] on textarea "thank you in advance for your donation. all proceeds will continue to support a…" at bounding box center [581, 416] width 876 height 49
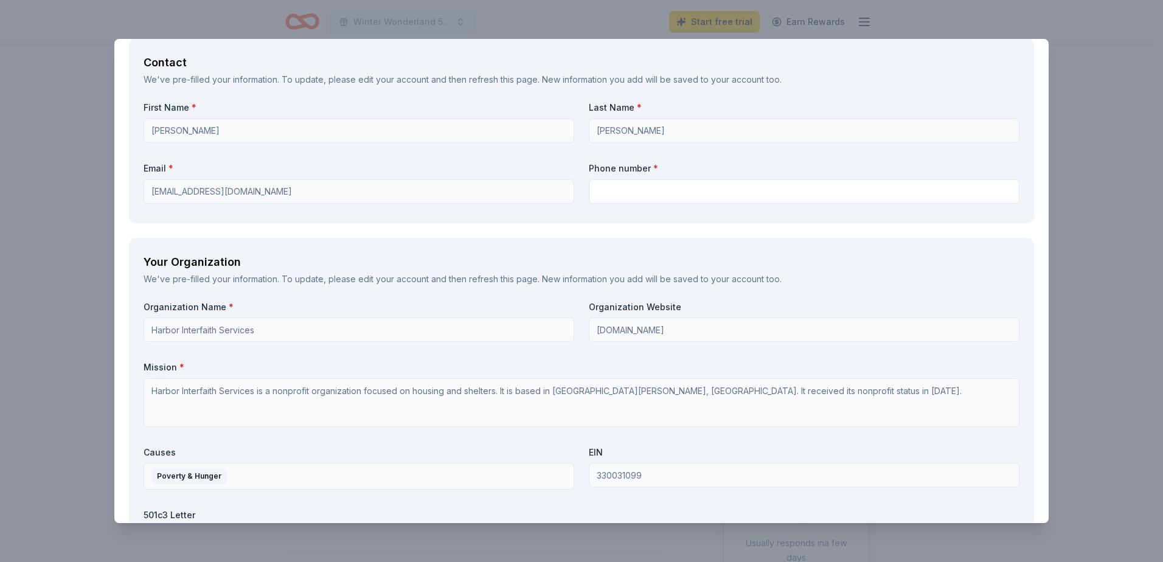
scroll to position [809, 0]
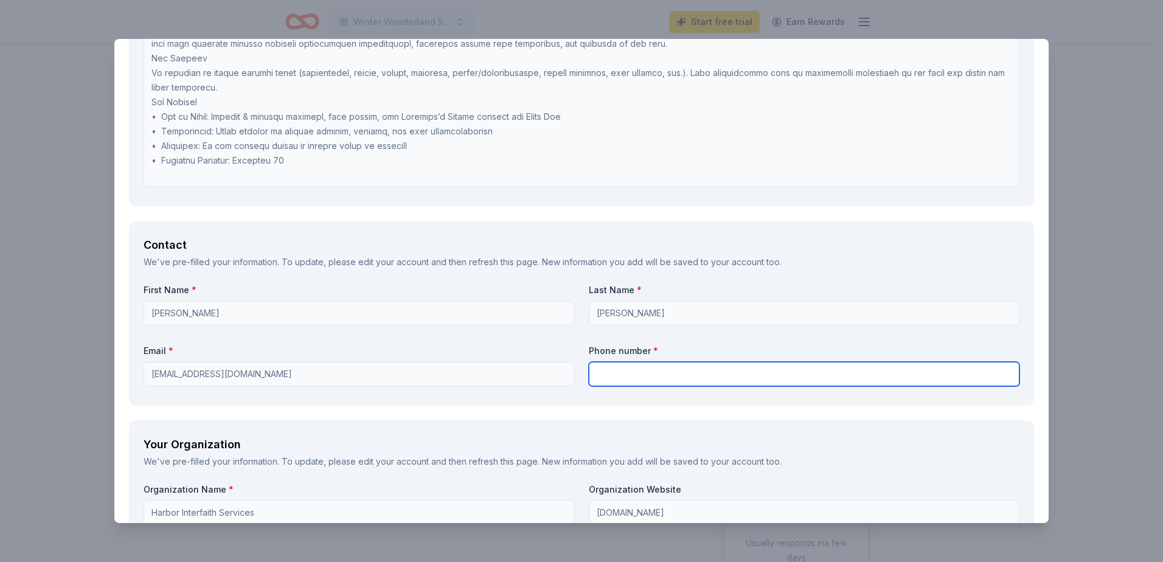
click at [654, 372] on input "text" at bounding box center [804, 374] width 430 height 24
type input "3108539667"
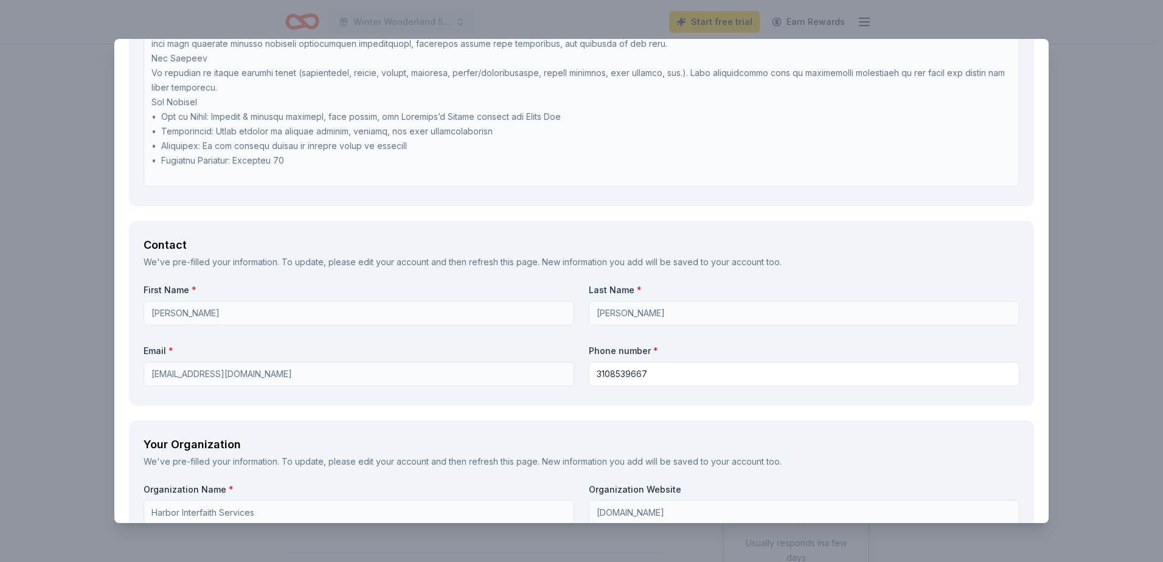
click at [510, 395] on div "Contact We've pre-filled your information. To update, please edit your account …" at bounding box center [581, 313] width 905 height 184
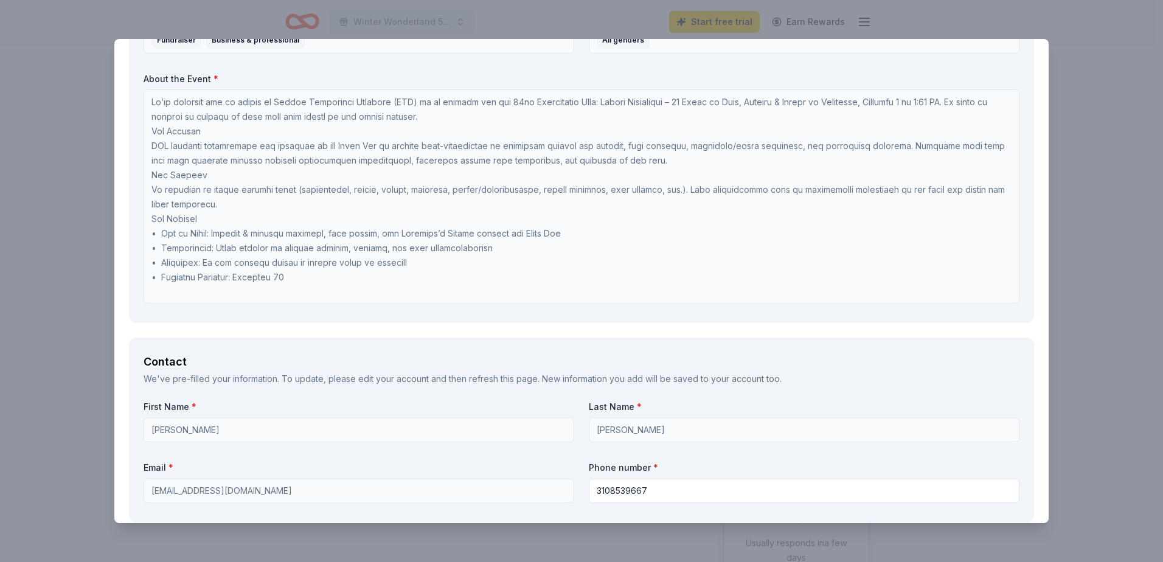
scroll to position [505, 0]
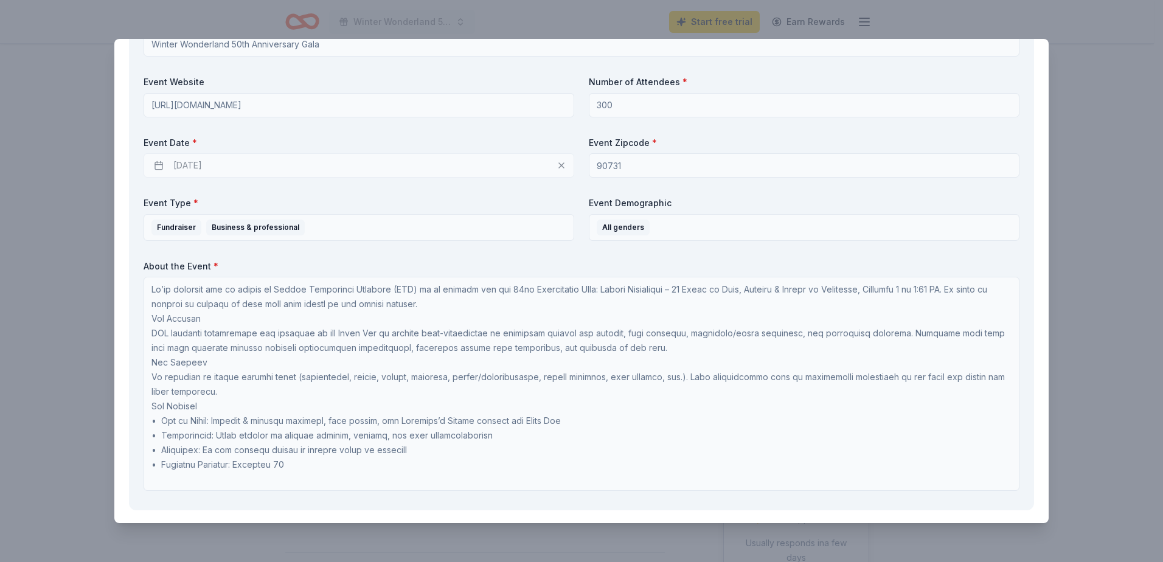
click at [217, 166] on div "12/02/2025" at bounding box center [358, 165] width 430 height 24
click at [160, 161] on div "12/02/2025" at bounding box center [358, 165] width 430 height 24
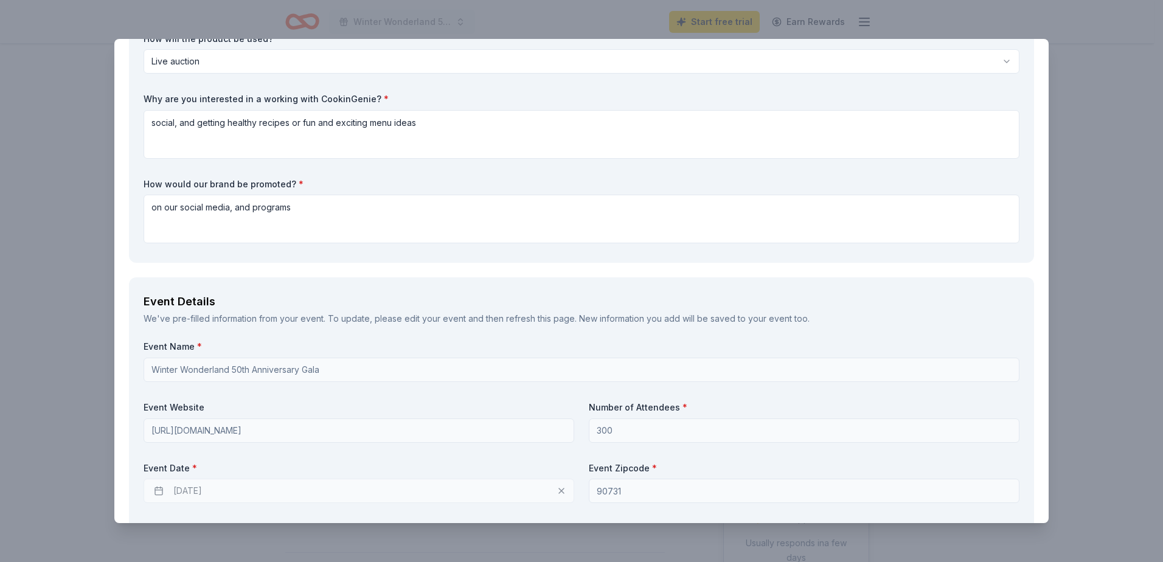
scroll to position [18, 0]
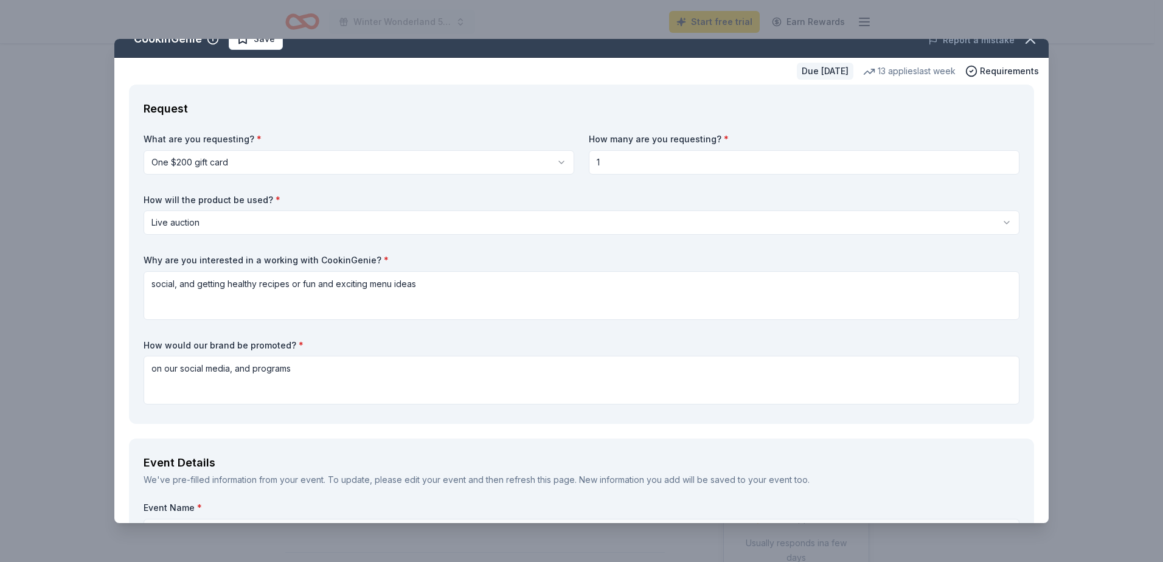
click at [445, 258] on label "Why are you interested in a working with CookinGenie? *" at bounding box center [581, 260] width 876 height 12
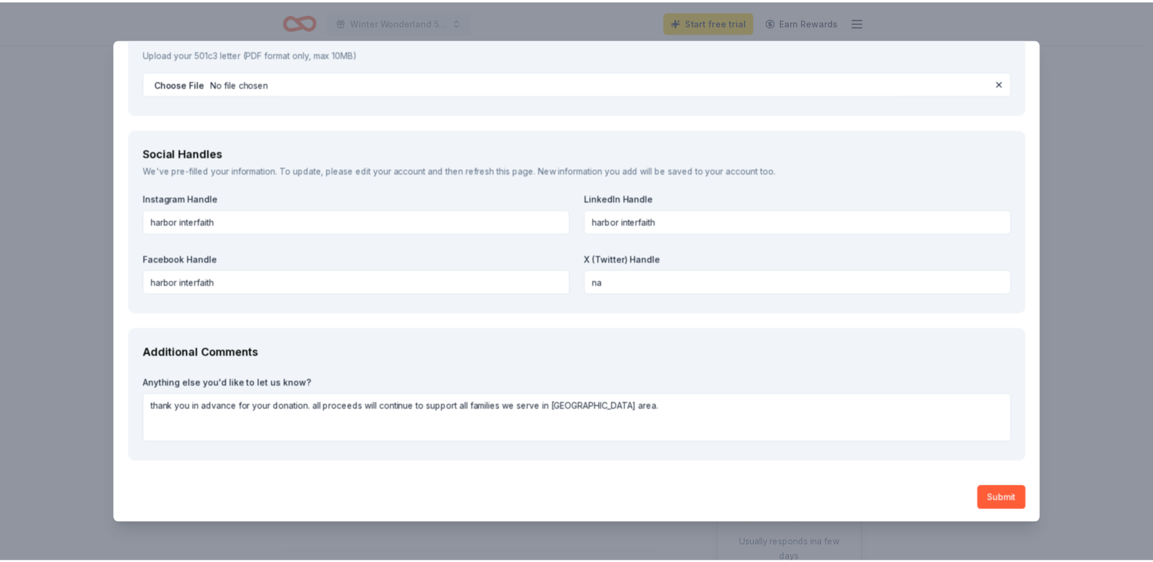
scroll to position [1477, 0]
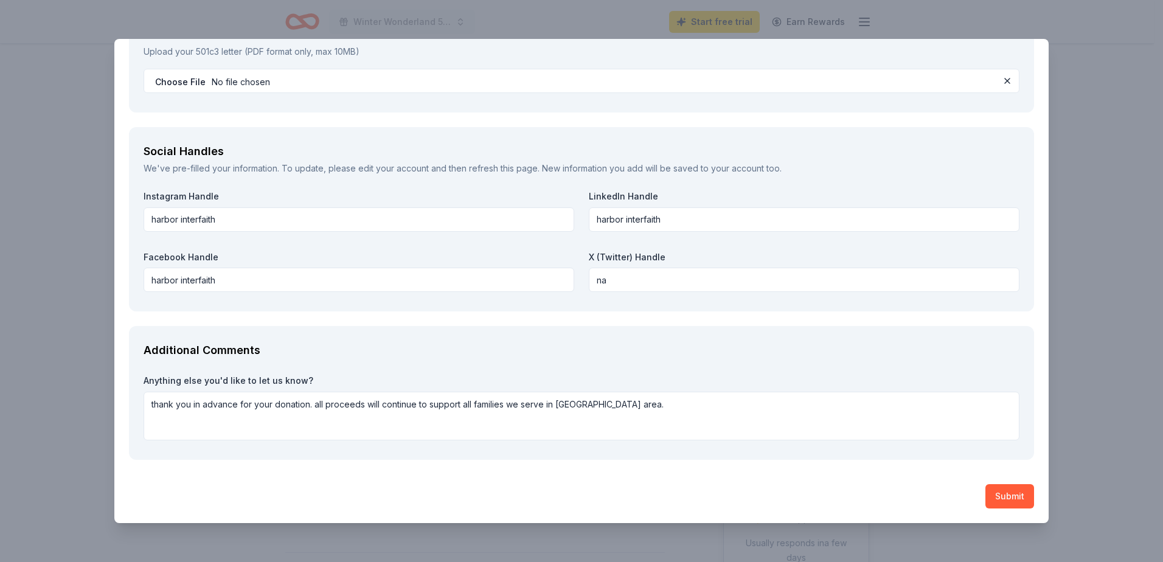
drag, startPoint x: 499, startPoint y: 303, endPoint x: 910, endPoint y: 469, distance: 443.3
click at [502, 305] on div "Social Handles We've pre-filled your information. To update, please edit your a…" at bounding box center [581, 219] width 905 height 184
click at [1015, 496] on button "Submit" at bounding box center [1009, 496] width 49 height 24
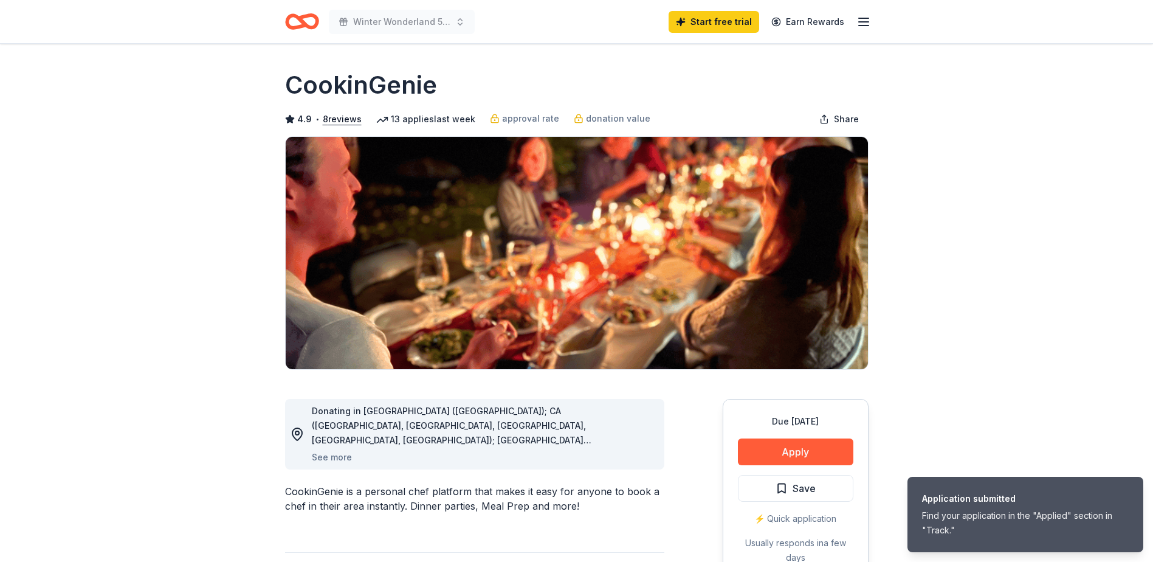
click at [308, 27] on icon "Home" at bounding box center [307, 21] width 19 height 12
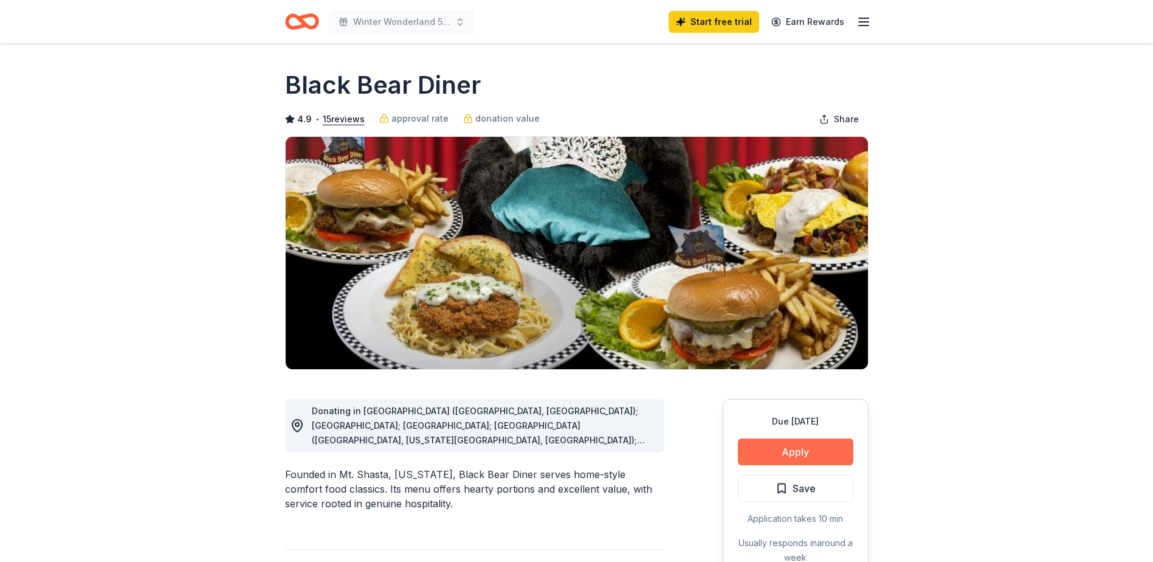
click at [807, 442] on button "Apply" at bounding box center [796, 451] width 116 height 27
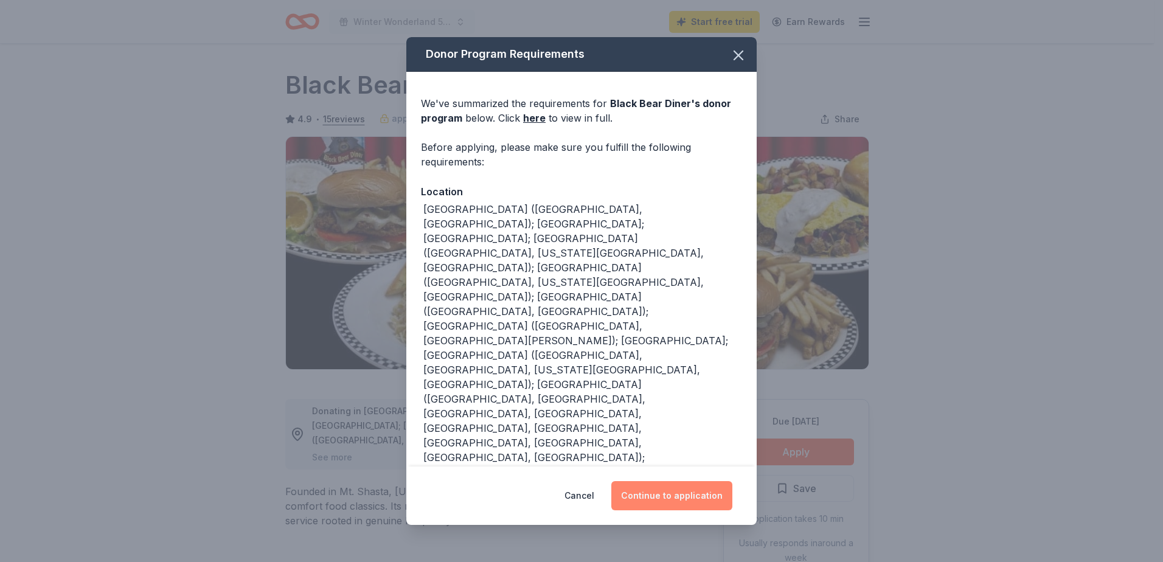
click at [676, 481] on button "Continue to application" at bounding box center [671, 495] width 121 height 29
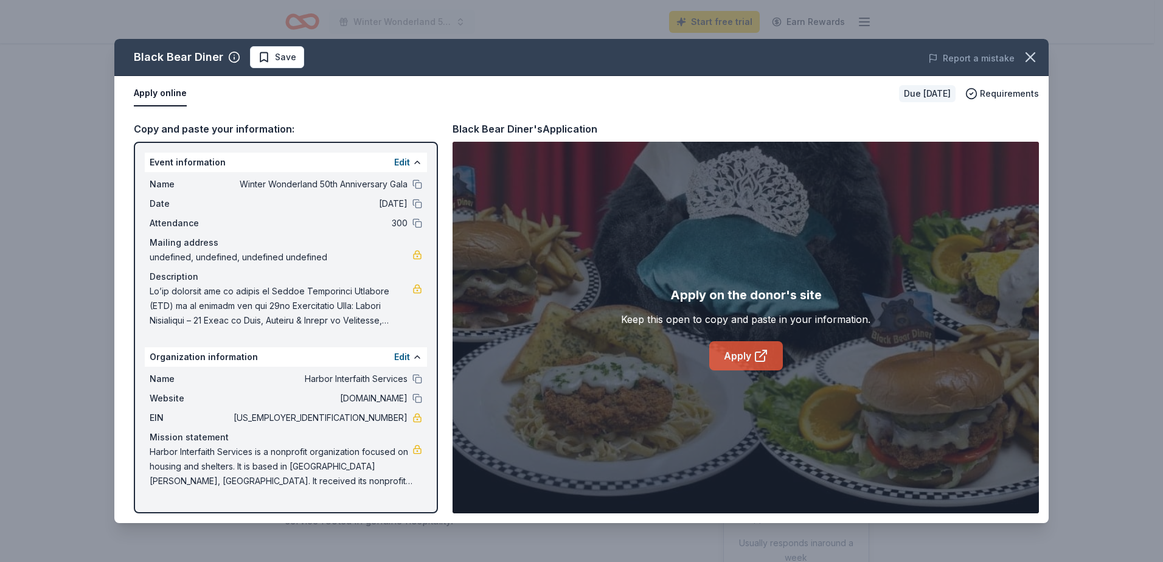
click at [726, 348] on link "Apply" at bounding box center [746, 355] width 74 height 29
click at [746, 350] on link "Apply" at bounding box center [746, 355] width 74 height 29
click at [376, 415] on span "33-0031099" at bounding box center [319, 417] width 176 height 15
